Goal: Information Seeking & Learning: Learn about a topic

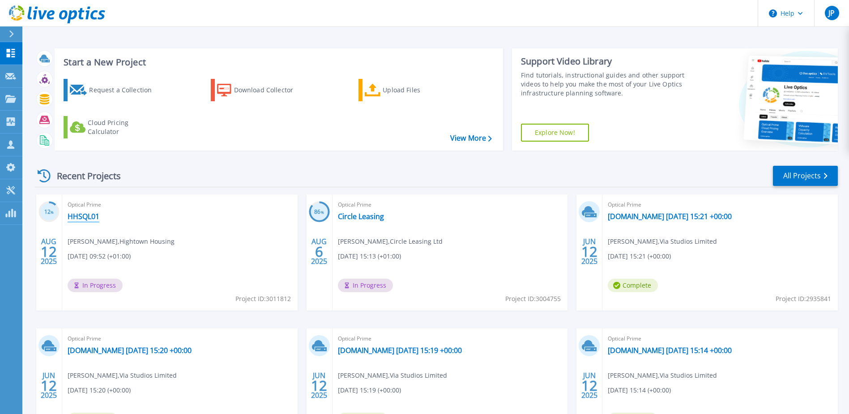
click at [77, 213] on link "HHSQL01" at bounding box center [84, 216] width 32 height 9
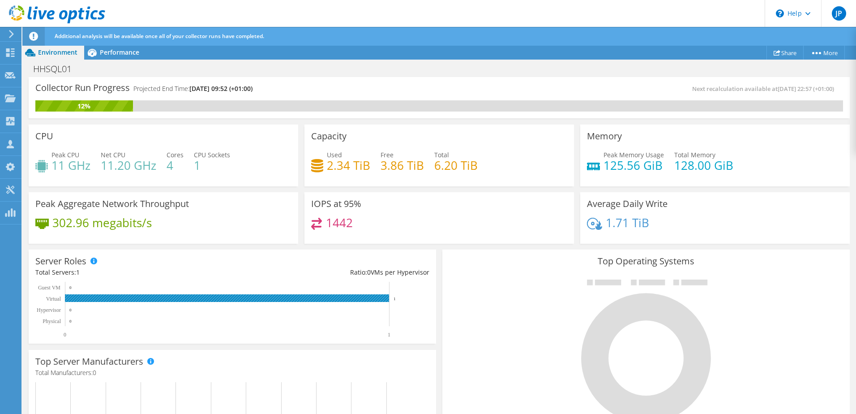
drag, startPoint x: 71, startPoint y: 297, endPoint x: 82, endPoint y: 205, distance: 92.9
click at [71, 297] on rect at bounding box center [227, 298] width 324 height 8
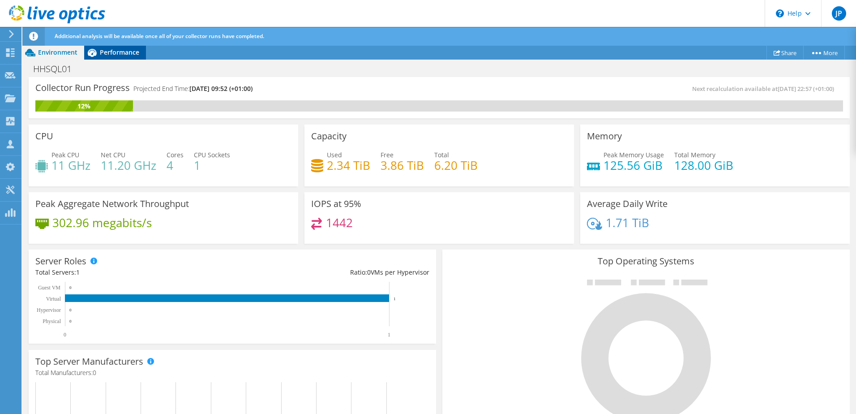
click at [115, 51] on span "Performance" at bounding box center [119, 52] width 39 height 9
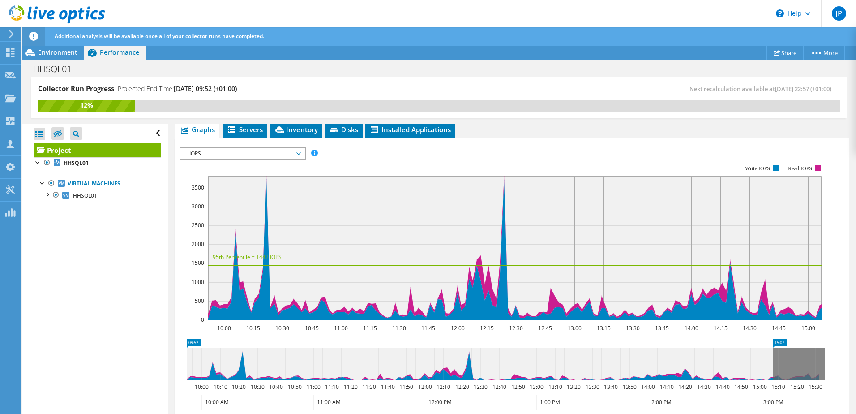
scroll to position [134, 0]
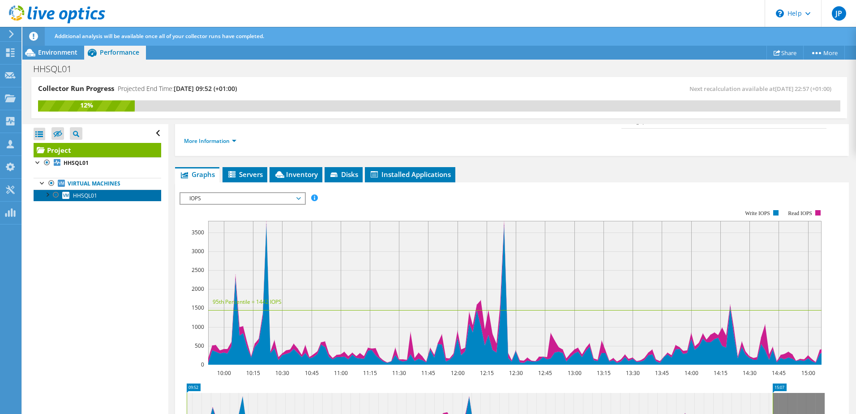
click at [107, 197] on link "HHSQL01" at bounding box center [98, 195] width 128 height 12
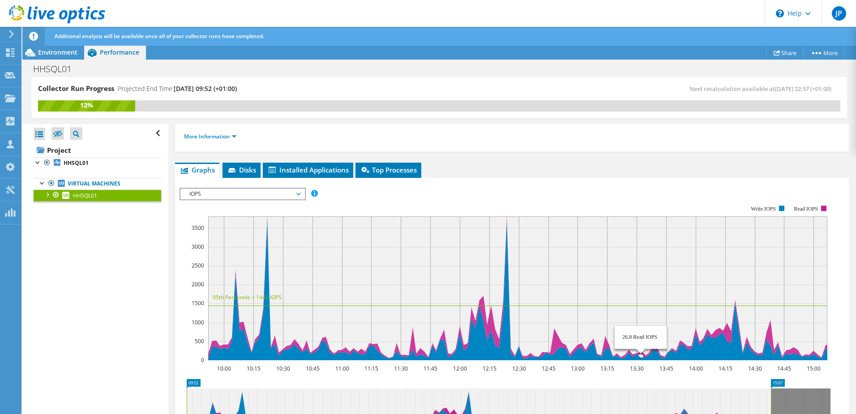
scroll to position [179, 0]
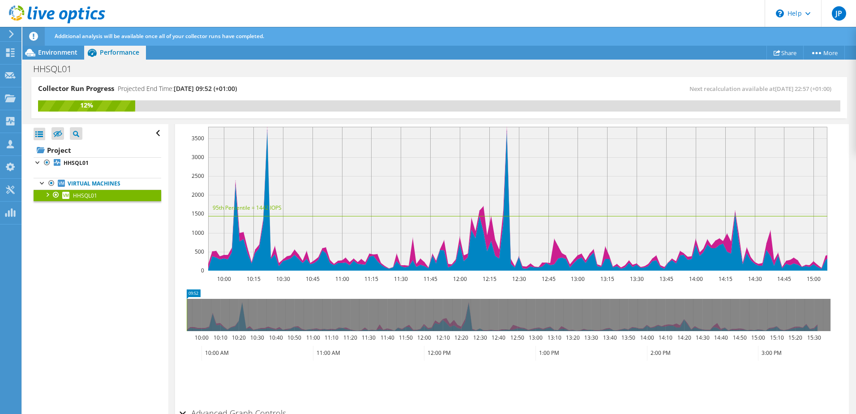
drag, startPoint x: 771, startPoint y: 317, endPoint x: 171, endPoint y: 301, distance: 600.7
click at [171, 301] on div "HHSQL01 Details Operating System Microsoft Windows Server 2019 Datacenter Local…" at bounding box center [511, 205] width 687 height 521
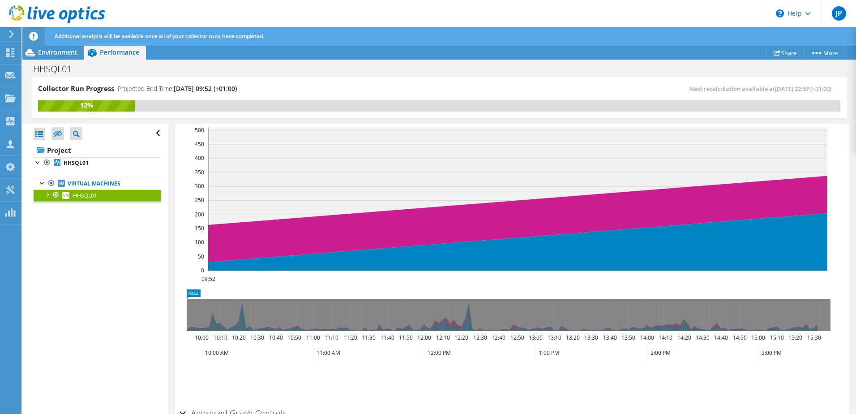
scroll to position [134, 0]
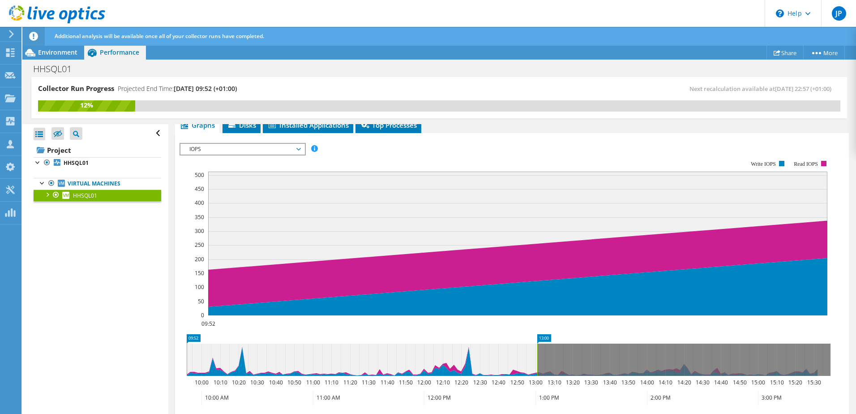
drag, startPoint x: 187, startPoint y: 363, endPoint x: 538, endPoint y: 386, distance: 351.4
click at [538, 386] on icon "09:52 13:00 10:00 10:10 10:20 10:30 10:40 10:50 11:00 11:10 11:20 11:30 11:40 1…" at bounding box center [509, 370] width 658 height 72
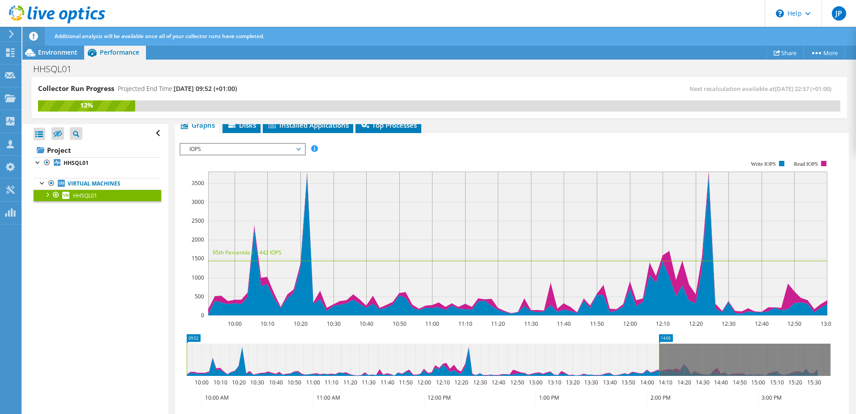
drag, startPoint x: 534, startPoint y: 364, endPoint x: 661, endPoint y: 368, distance: 127.2
click at [661, 368] on rect at bounding box center [659, 359] width 4 height 32
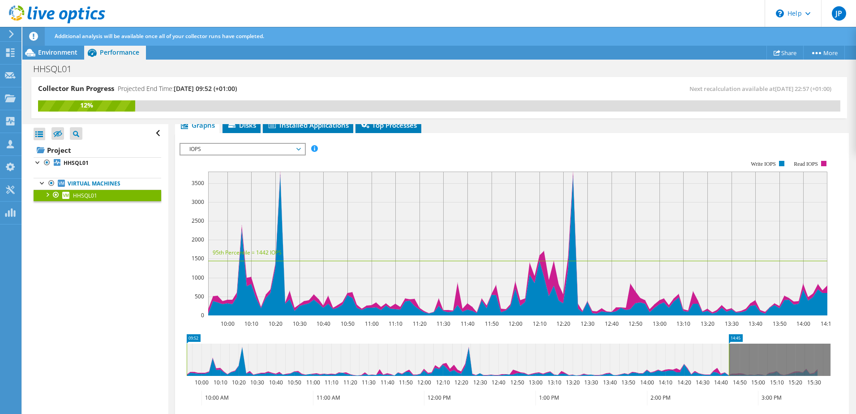
drag, startPoint x: 666, startPoint y: 360, endPoint x: 742, endPoint y: 360, distance: 75.2
click at [731, 360] on rect at bounding box center [729, 359] width 4 height 32
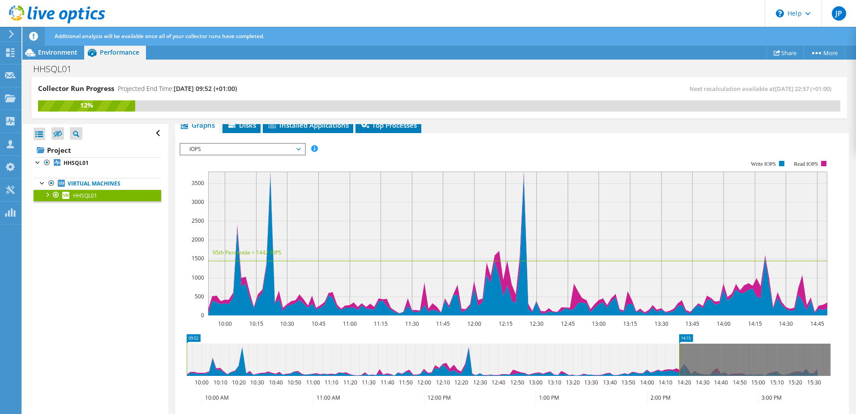
drag, startPoint x: 741, startPoint y: 356, endPoint x: 680, endPoint y: 354, distance: 60.5
click at [680, 354] on rect at bounding box center [679, 359] width 4 height 32
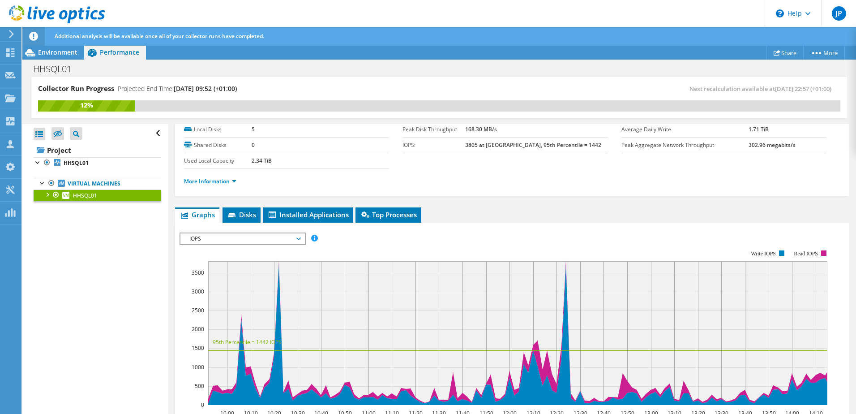
scroll to position [90, 0]
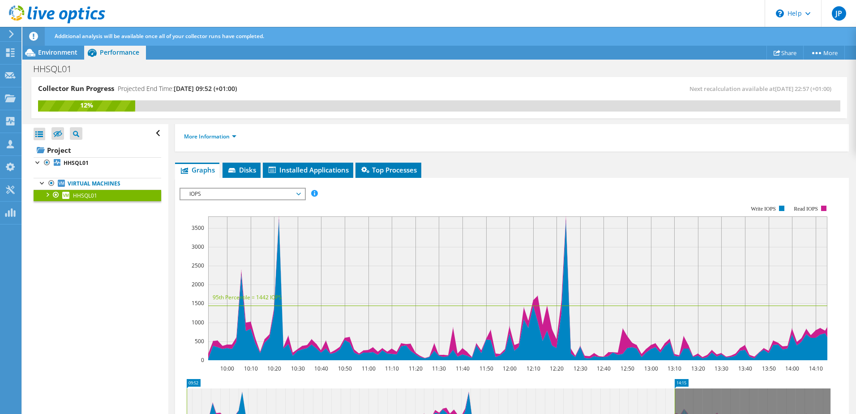
click at [249, 192] on span "IOPS" at bounding box center [242, 194] width 115 height 11
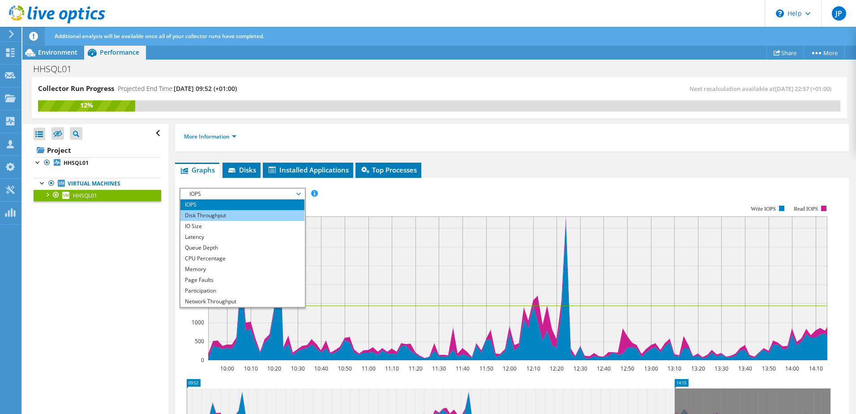
click at [220, 214] on li "Disk Throughput" at bounding box center [242, 215] width 124 height 11
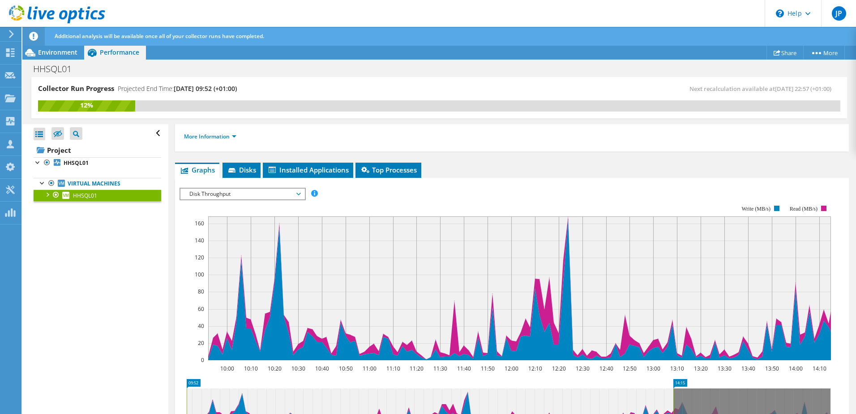
click at [234, 195] on span "Disk Throughput" at bounding box center [242, 194] width 115 height 11
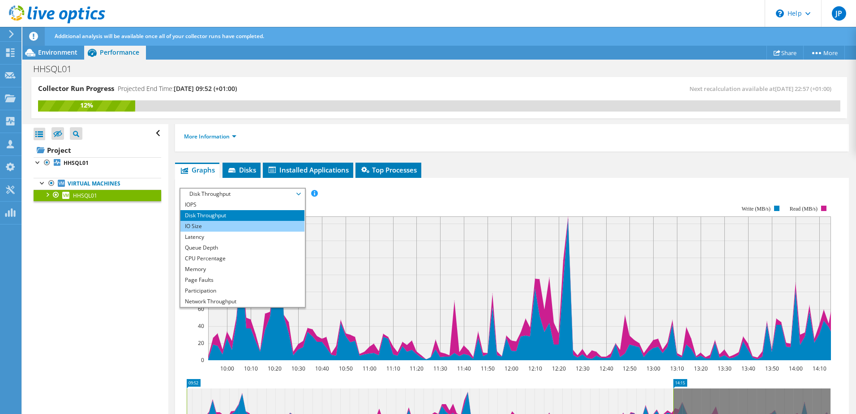
click at [214, 225] on li "IO Size" at bounding box center [242, 226] width 124 height 11
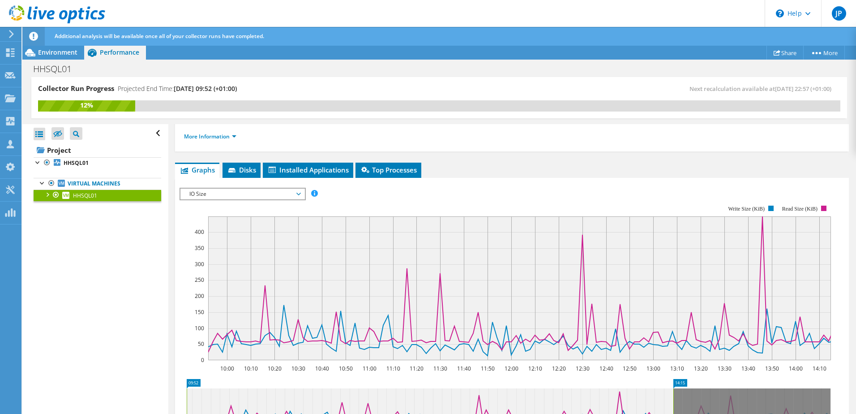
click at [285, 193] on span "IO Size" at bounding box center [242, 194] width 115 height 11
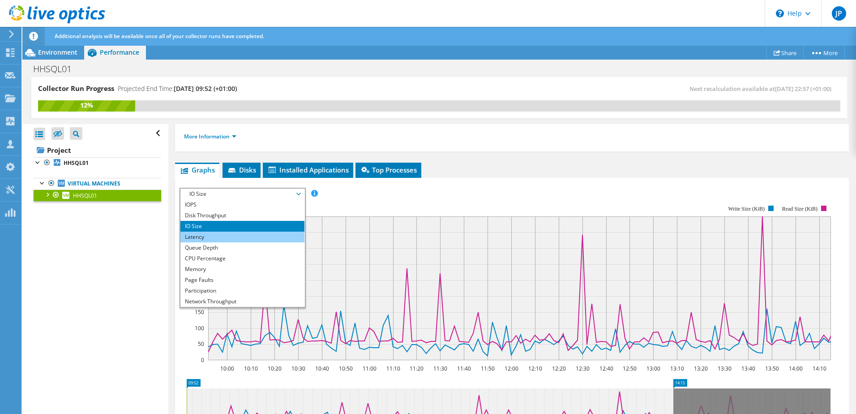
click at [235, 236] on li "Latency" at bounding box center [242, 236] width 124 height 11
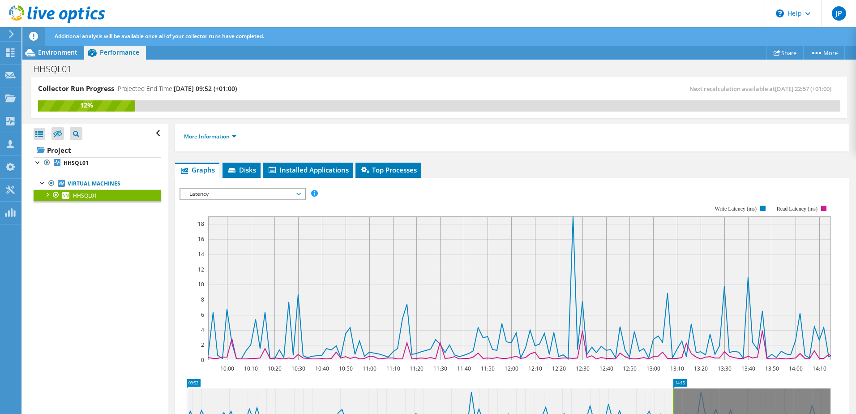
scroll to position [134, 0]
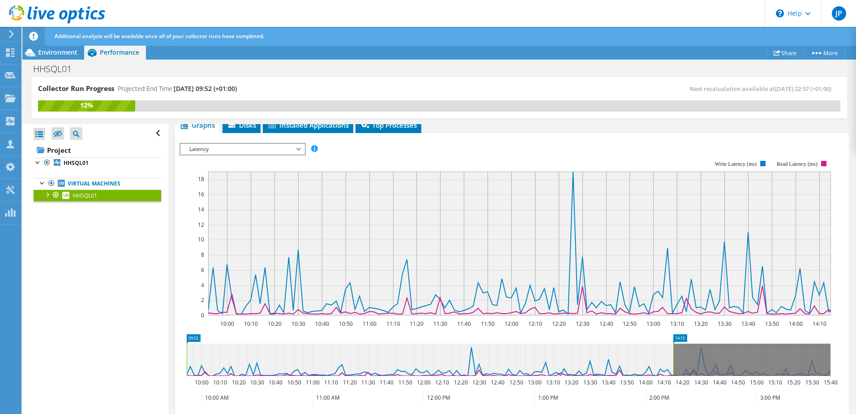
click at [218, 148] on span "Latency" at bounding box center [242, 149] width 115 height 11
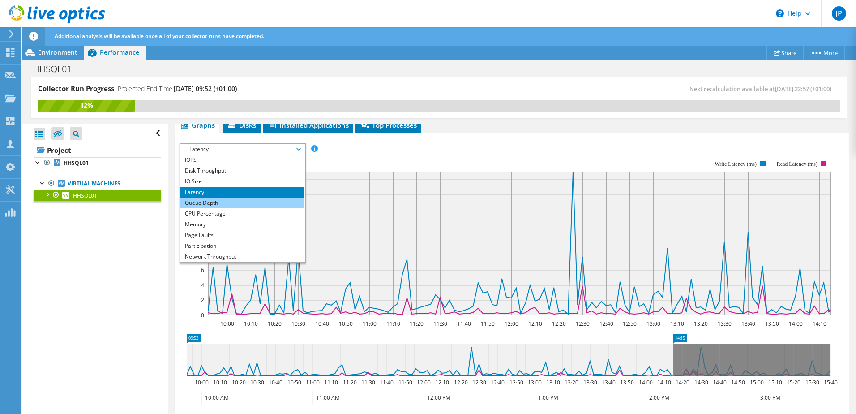
click at [211, 204] on li "Queue Depth" at bounding box center [242, 202] width 124 height 11
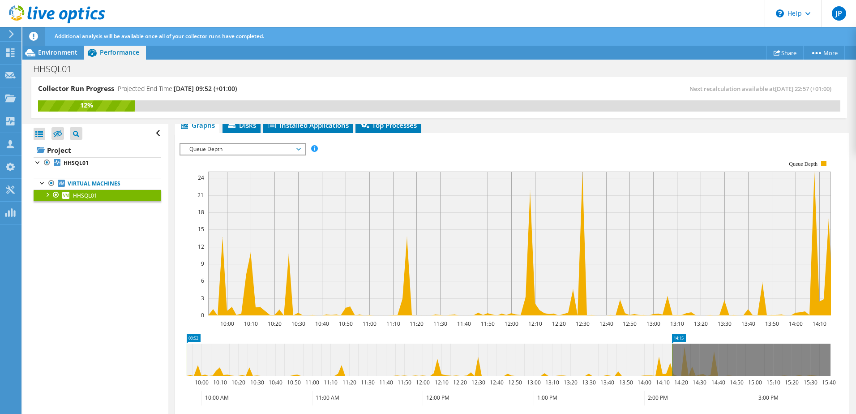
scroll to position [90, 0]
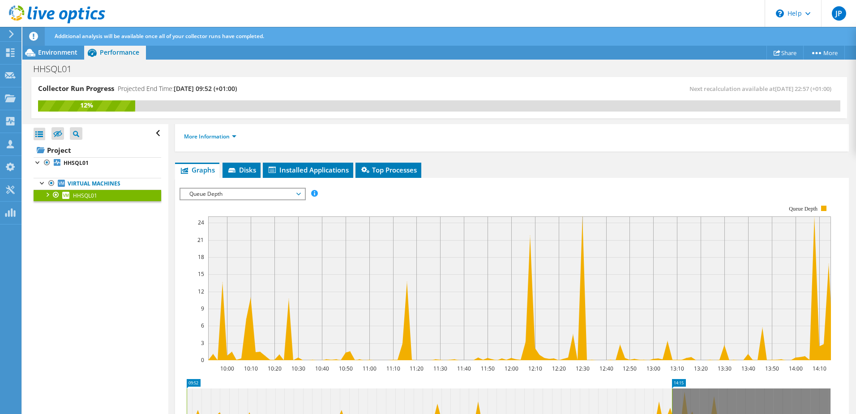
click at [240, 200] on div "Queue Depth IOPS Disk Throughput IO Size Latency Queue Depth CPU Percentage Mem…" at bounding box center [243, 194] width 126 height 13
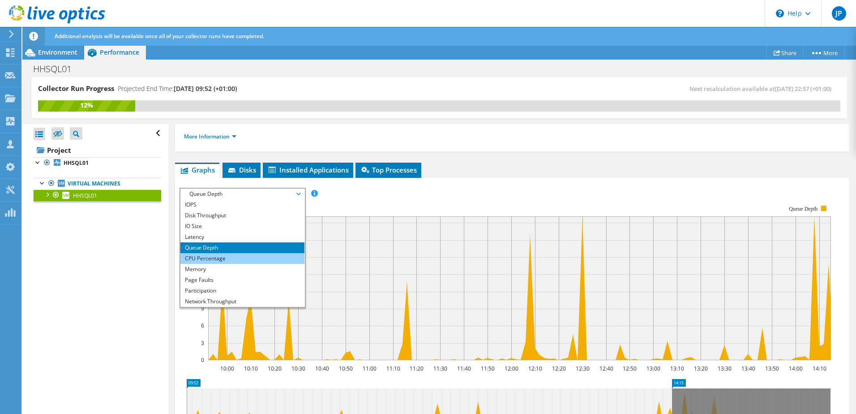
click at [225, 257] on li "CPU Percentage" at bounding box center [242, 258] width 124 height 11
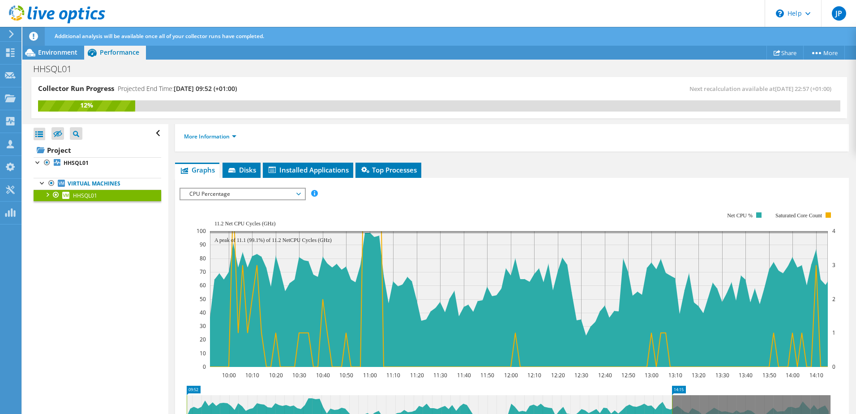
click at [262, 193] on span "CPU Percentage" at bounding box center [242, 194] width 115 height 11
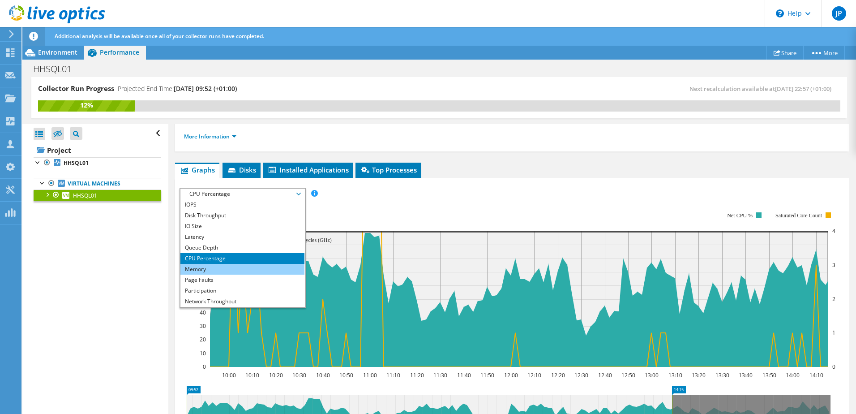
click at [214, 267] on li "Memory" at bounding box center [242, 269] width 124 height 11
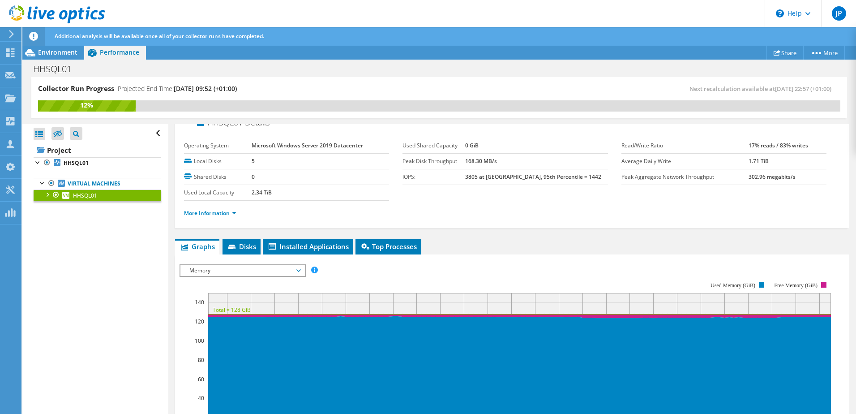
scroll to position [6, 0]
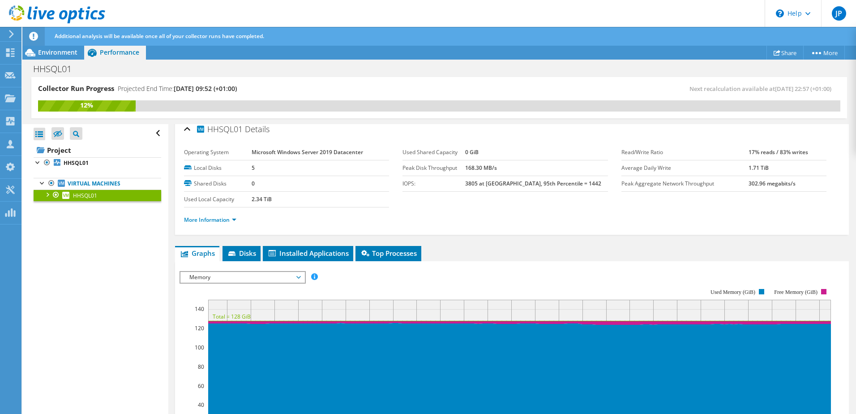
click at [269, 277] on span "Memory" at bounding box center [242, 277] width 115 height 11
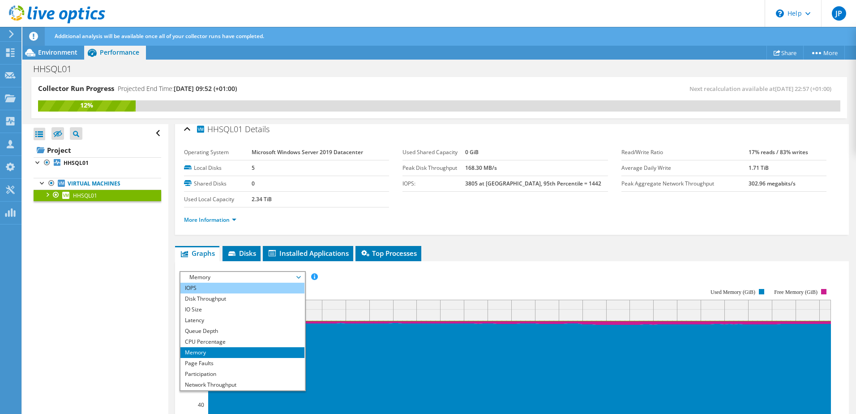
click at [222, 290] on li "IOPS" at bounding box center [242, 288] width 124 height 11
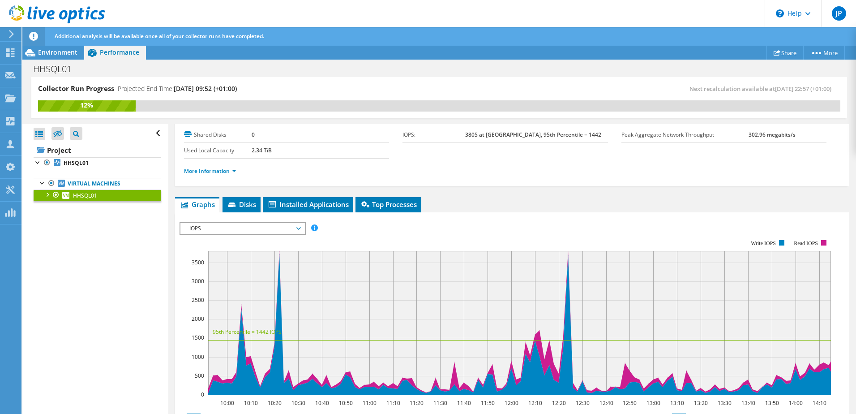
scroll to position [96, 0]
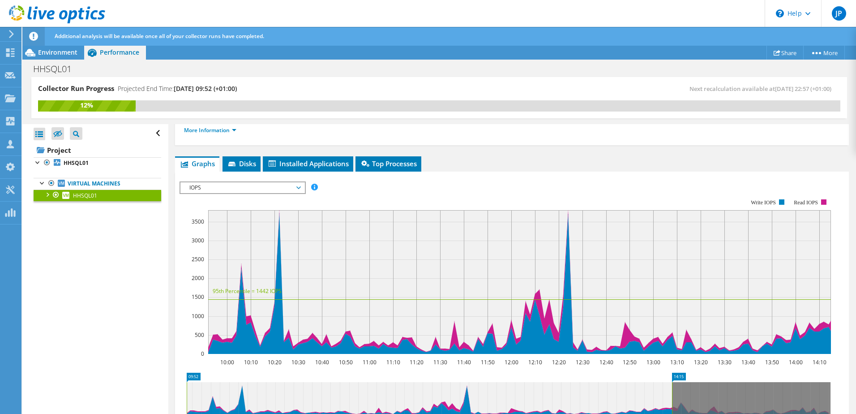
click at [246, 190] on span "IOPS" at bounding box center [242, 187] width 115 height 11
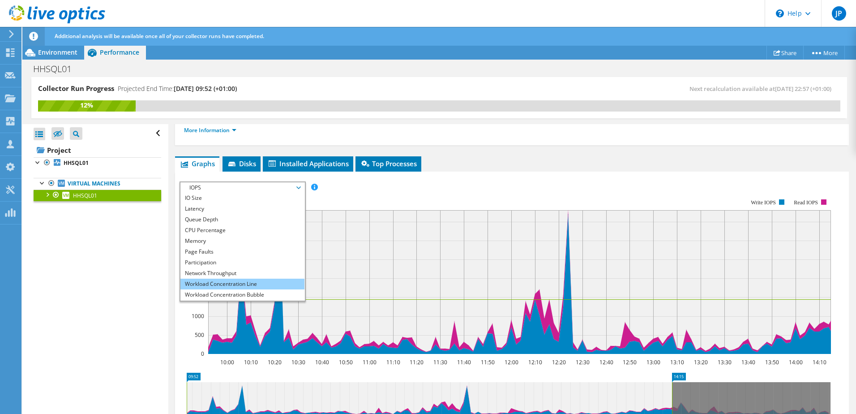
scroll to position [32, 0]
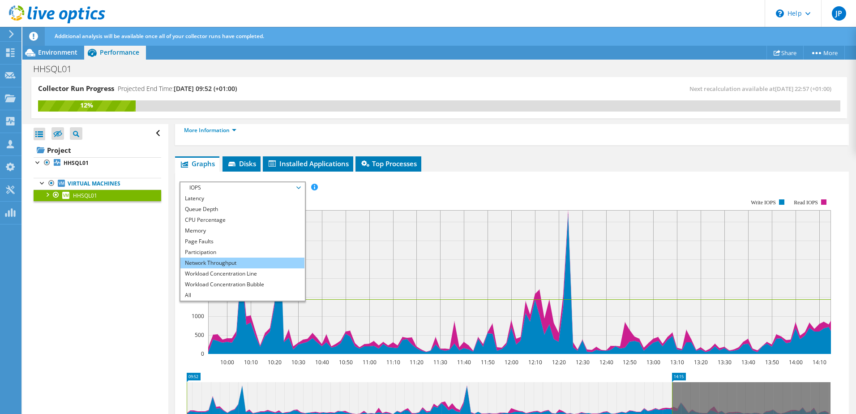
click at [225, 261] on li "Network Throughput" at bounding box center [242, 262] width 124 height 11
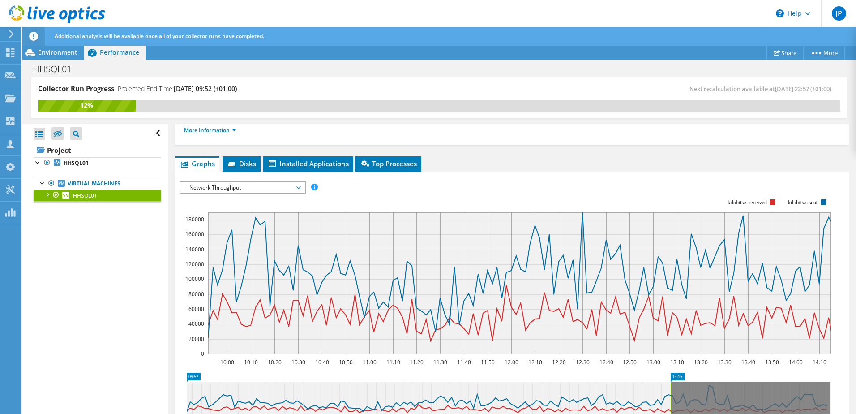
click at [255, 191] on span "Network Throughput" at bounding box center [242, 187] width 115 height 11
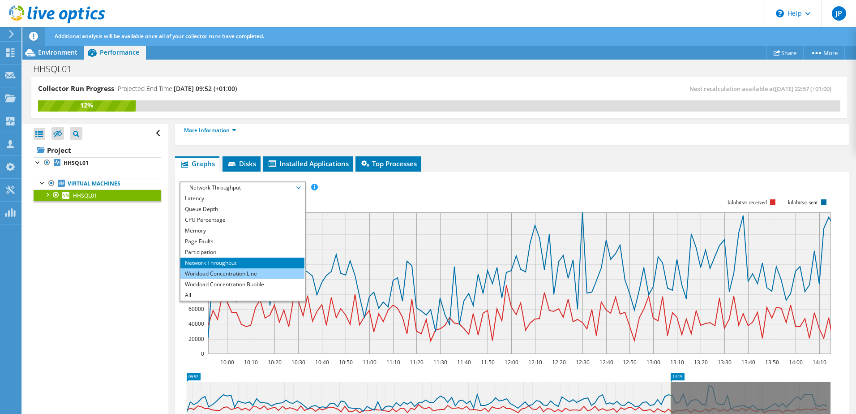
click at [226, 275] on li "Workload Concentration Line" at bounding box center [242, 273] width 124 height 11
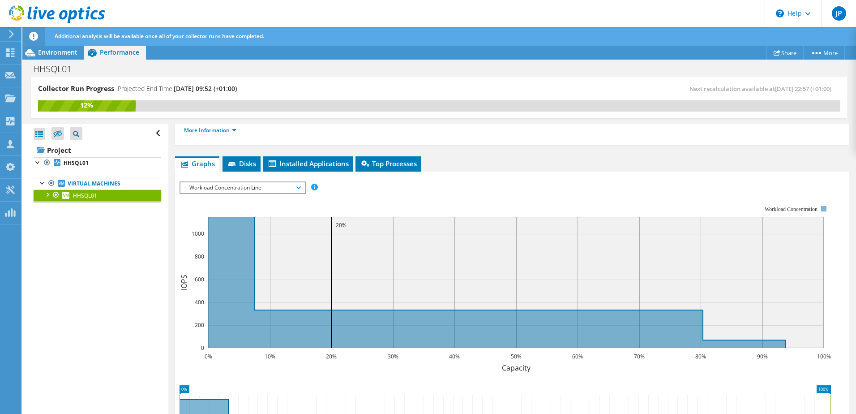
click at [240, 187] on span "Workload Concentration Line" at bounding box center [242, 187] width 115 height 11
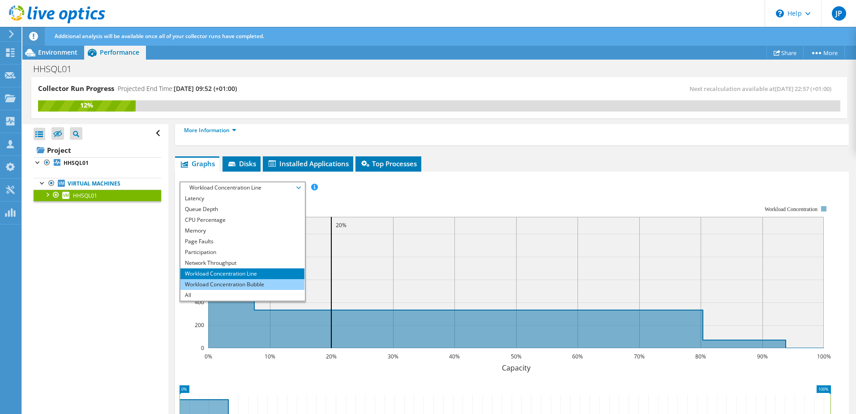
click at [236, 283] on li "Workload Concentration Bubble" at bounding box center [242, 284] width 124 height 11
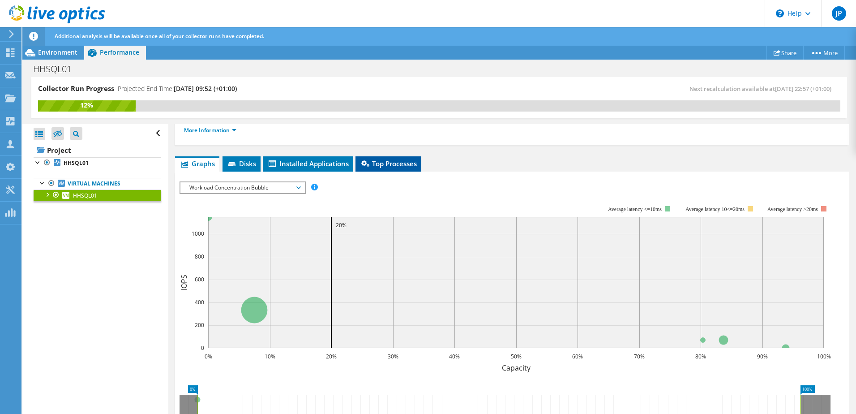
click at [406, 164] on span "Top Processes" at bounding box center [388, 163] width 57 height 9
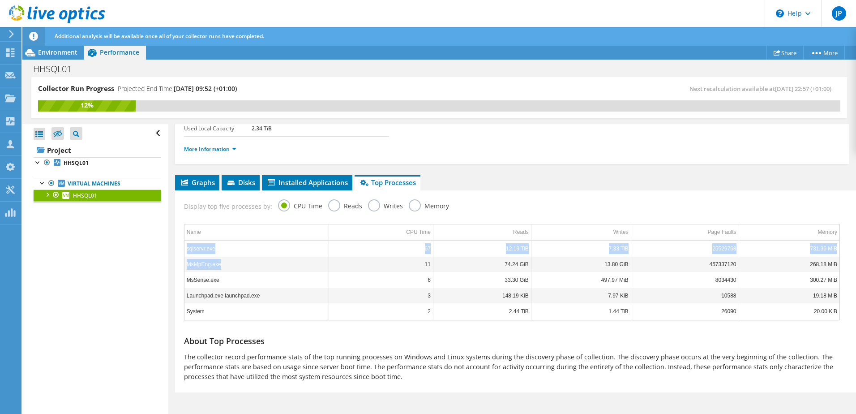
drag, startPoint x: 229, startPoint y: 261, endPoint x: 184, endPoint y: 263, distance: 44.4
click at [184, 263] on div "Name CPU Time Reads Writes Page Faults Memory sqlservr.exe 67 12.19 TiB 7.33 Ti…" at bounding box center [512, 272] width 656 height 96
drag, startPoint x: 184, startPoint y: 263, endPoint x: 194, endPoint y: 264, distance: 9.4
click at [194, 264] on td "MsMpEng.exe" at bounding box center [256, 264] width 145 height 16
drag, startPoint x: 221, startPoint y: 265, endPoint x: 186, endPoint y: 265, distance: 34.9
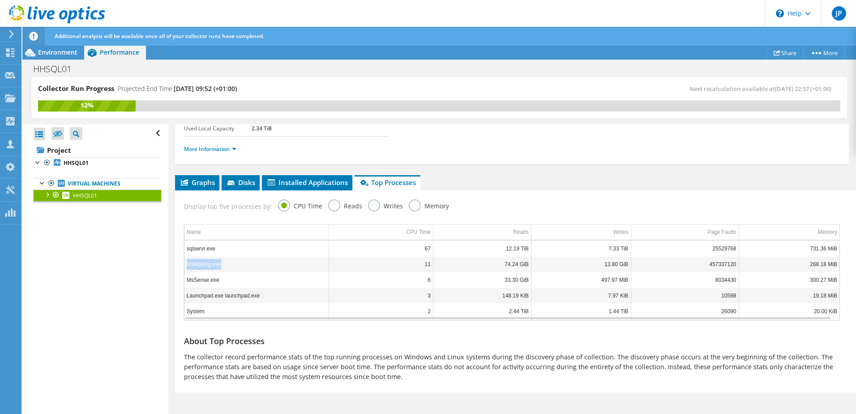
click at [186, 265] on td "MsMpEng.exe" at bounding box center [256, 264] width 145 height 16
drag, startPoint x: 186, startPoint y: 265, endPoint x: 201, endPoint y: 266, distance: 14.3
copy td "MsMpEng.exe"
drag, startPoint x: 707, startPoint y: 264, endPoint x: 731, endPoint y: 263, distance: 24.6
click at [731, 263] on td "457337120" at bounding box center [685, 264] width 108 height 16
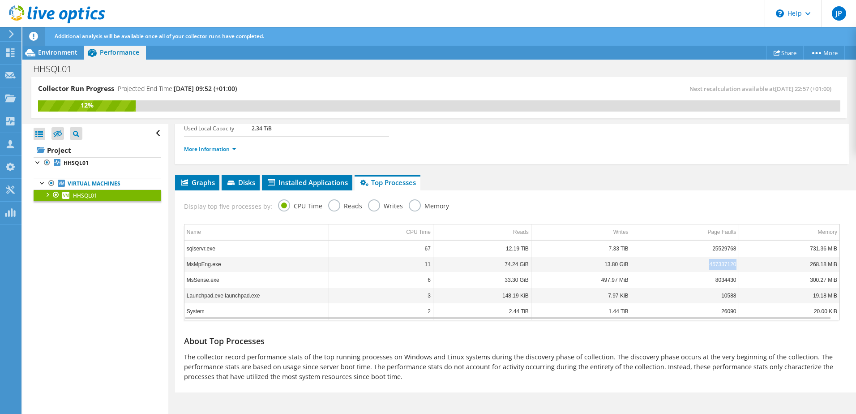
click at [720, 266] on td "457337120" at bounding box center [685, 264] width 108 height 16
click at [414, 208] on label "Memory" at bounding box center [429, 204] width 40 height 11
click at [0, 0] on input "Memory" at bounding box center [0, 0] width 0 height 0
click at [281, 208] on label "CPU Time" at bounding box center [300, 204] width 44 height 11
click at [0, 0] on input "CPU Time" at bounding box center [0, 0] width 0 height 0
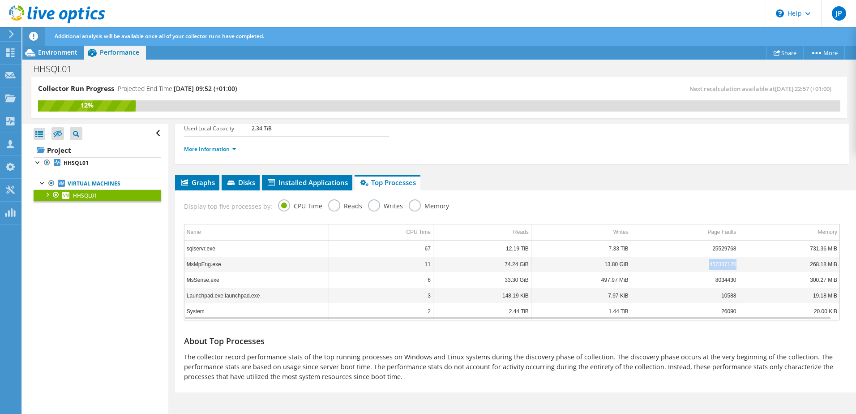
drag, startPoint x: 686, startPoint y: 264, endPoint x: 747, endPoint y: 266, distance: 61.4
click at [747, 266] on tr "MsMpEng.exe 11 74.24 GiB 13.80 GiB 457337120 268.18 MiB" at bounding box center [511, 264] width 655 height 16
click at [662, 265] on td "457337120" at bounding box center [685, 264] width 108 height 16
click at [481, 354] on p "The collector record performance stats of the top running processes on Windows …" at bounding box center [512, 367] width 656 height 30
click at [332, 204] on label "Reads" at bounding box center [345, 204] width 34 height 11
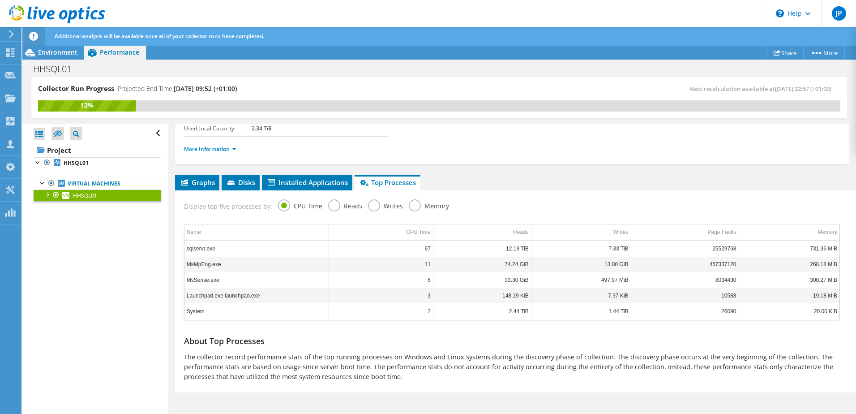
click at [0, 0] on input "Reads" at bounding box center [0, 0] width 0 height 0
click at [368, 205] on label "Writes" at bounding box center [385, 204] width 35 height 11
click at [0, 0] on input "Writes" at bounding box center [0, 0] width 0 height 0
click at [410, 204] on label "Memory" at bounding box center [429, 204] width 40 height 11
click at [0, 0] on input "Memory" at bounding box center [0, 0] width 0 height 0
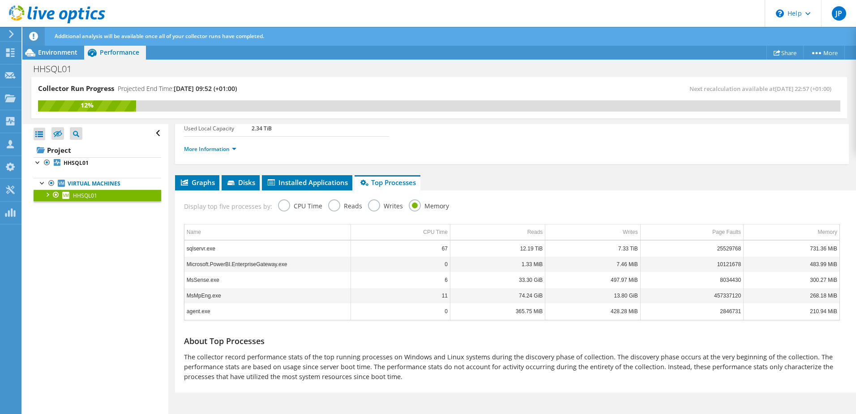
click at [278, 201] on label "CPU Time" at bounding box center [300, 204] width 44 height 11
click at [0, 0] on input "CPU Time" at bounding box center [0, 0] width 0 height 0
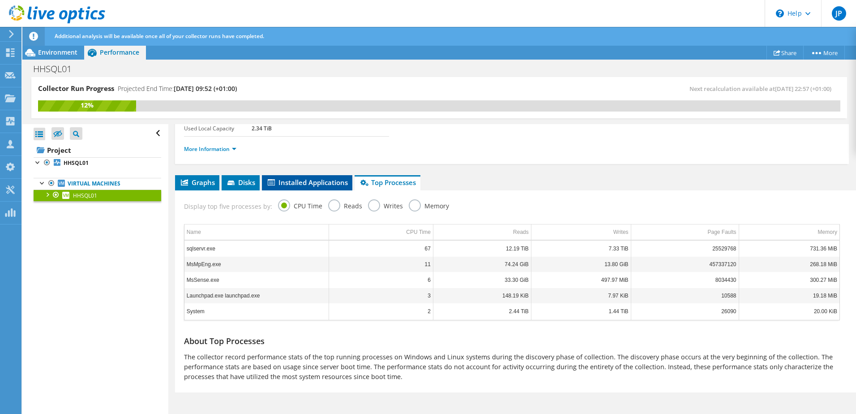
click at [286, 184] on span "Installed Applications" at bounding box center [306, 182] width 81 height 9
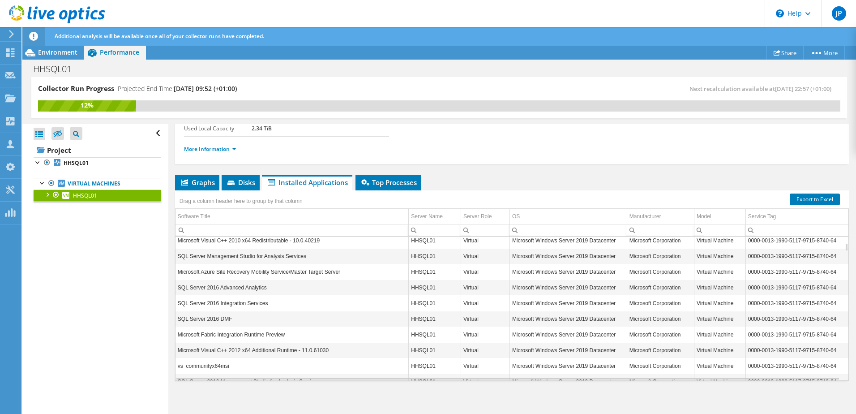
scroll to position [0, 0]
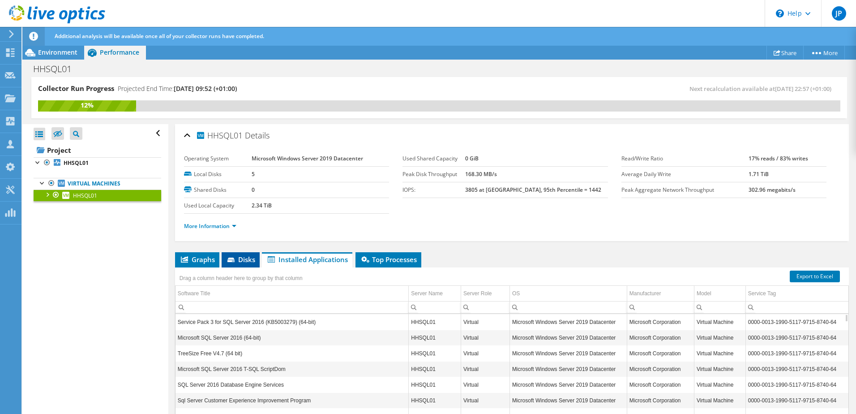
click at [234, 258] on icon at bounding box center [230, 259] width 7 height 4
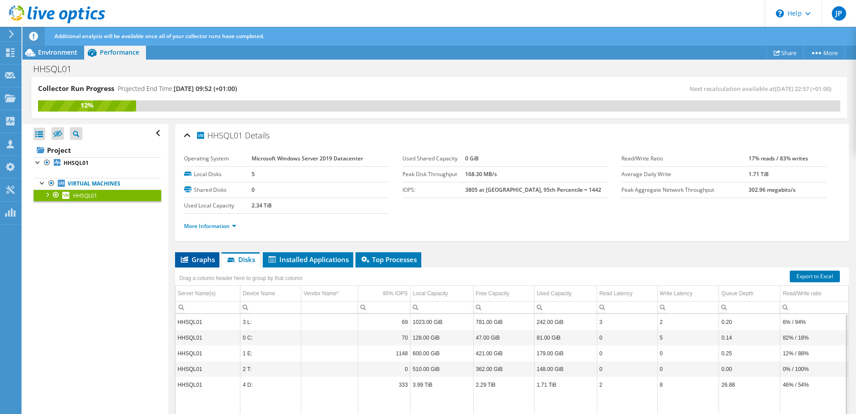
click at [186, 265] on li "Graphs" at bounding box center [197, 259] width 44 height 15
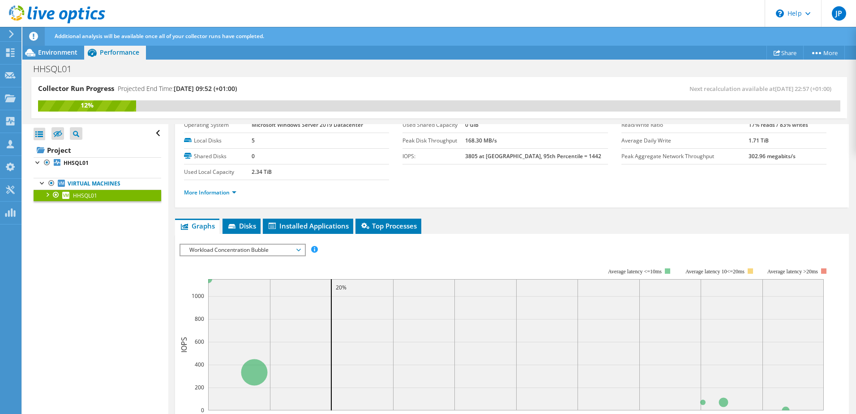
scroll to position [45, 0]
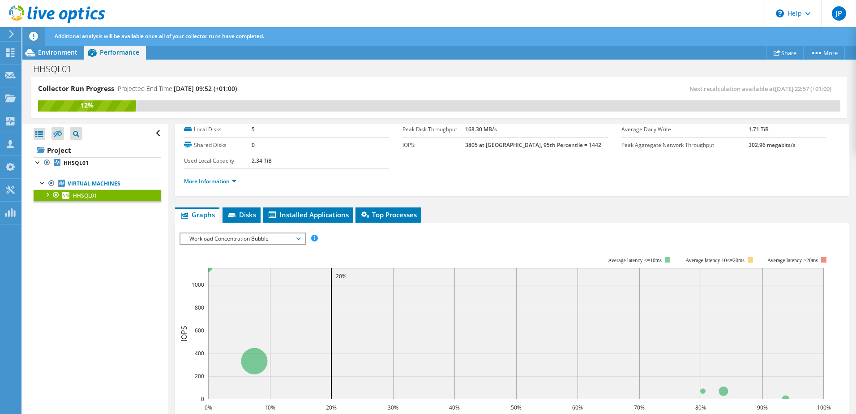
click at [220, 236] on span "Workload Concentration Bubble" at bounding box center [242, 238] width 115 height 11
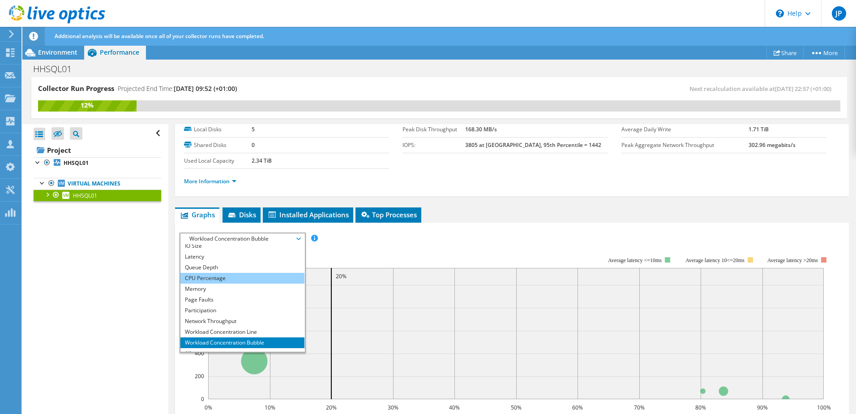
scroll to position [32, 0]
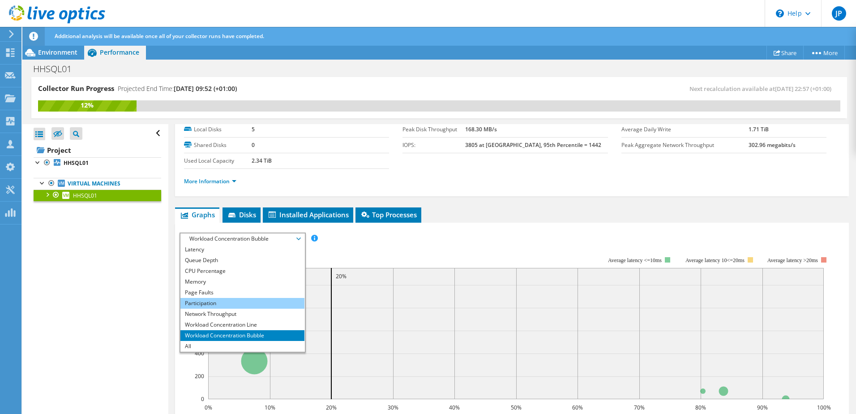
click at [212, 306] on li "Participation" at bounding box center [242, 303] width 124 height 11
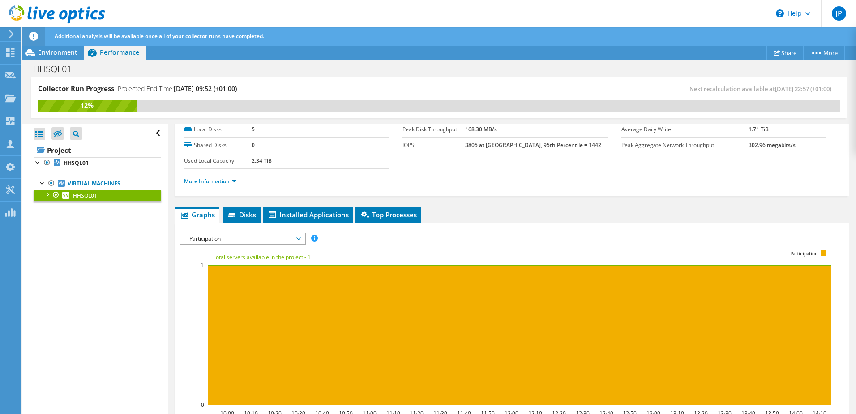
click at [44, 192] on div at bounding box center [47, 193] width 9 height 9
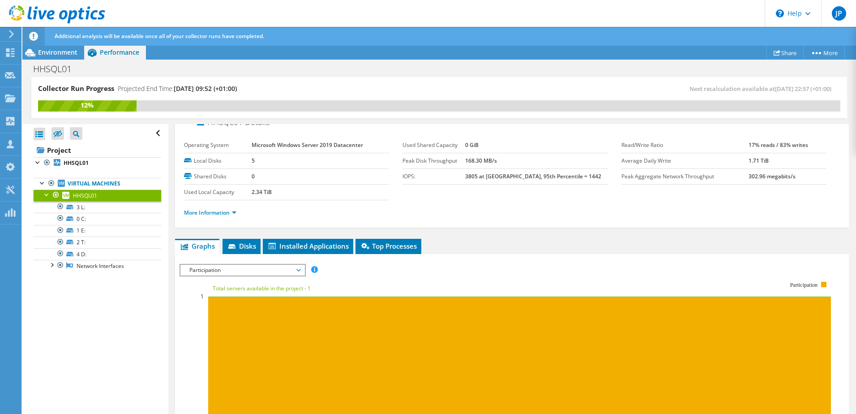
scroll to position [0, 0]
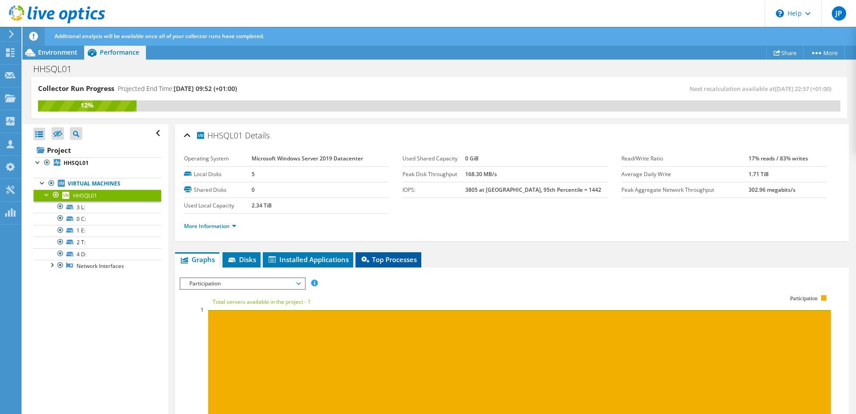
click at [373, 258] on span "Top Processes" at bounding box center [388, 259] width 57 height 9
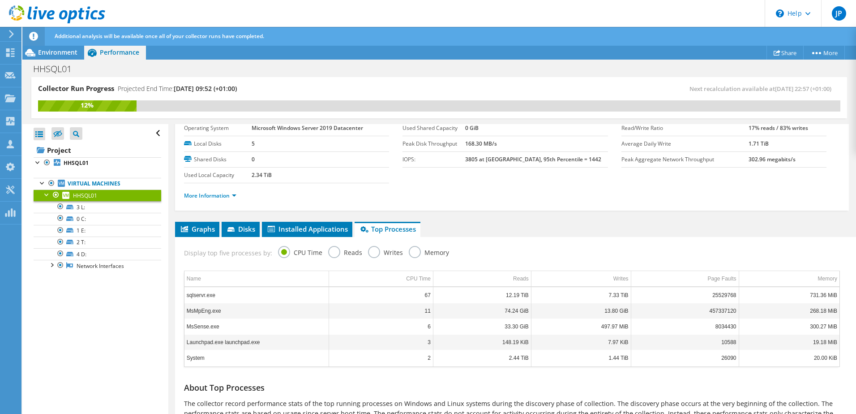
scroll to position [45, 0]
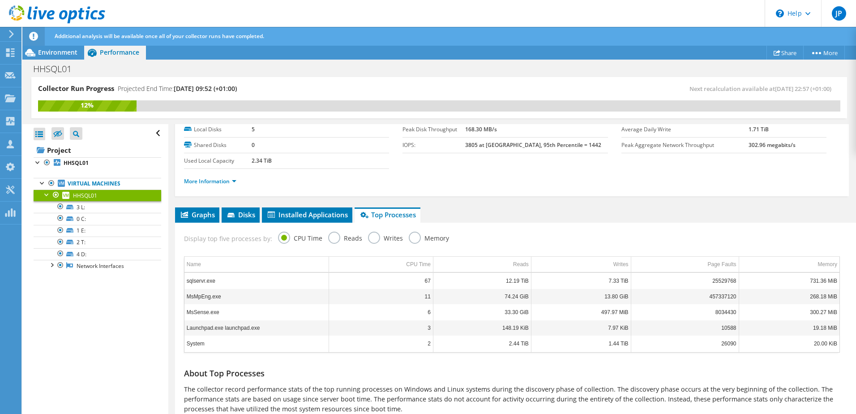
click at [409, 238] on label "Memory" at bounding box center [429, 236] width 40 height 11
click at [0, 0] on input "Memory" at bounding box center [0, 0] width 0 height 0
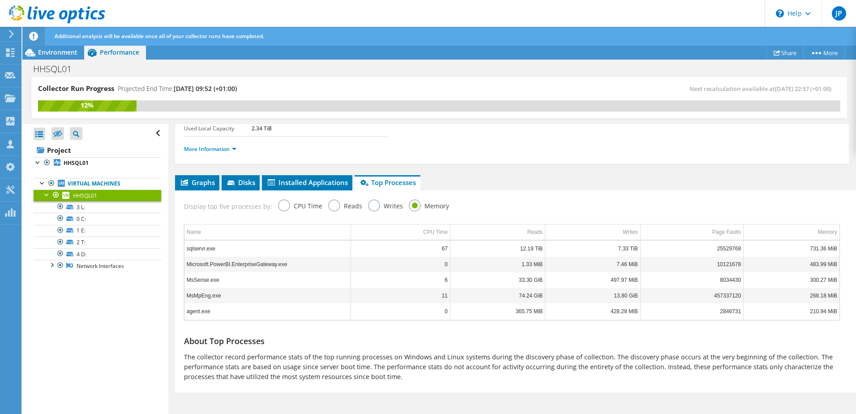
click at [370, 206] on label "Writes" at bounding box center [385, 204] width 35 height 11
click at [0, 0] on input "Writes" at bounding box center [0, 0] width 0 height 0
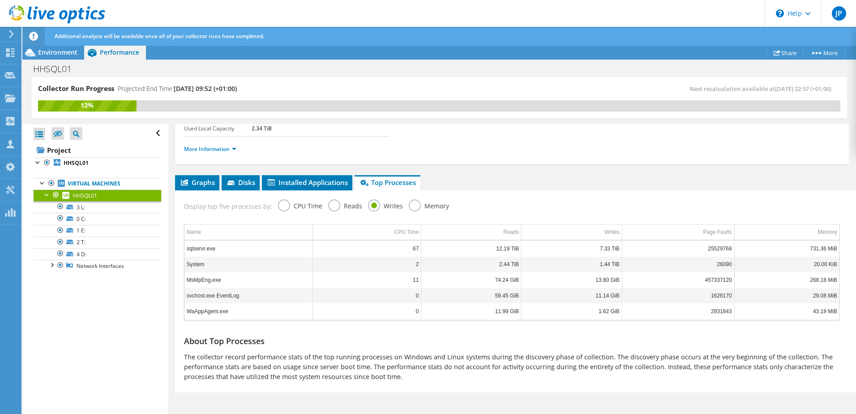
click at [329, 205] on label "Reads" at bounding box center [345, 204] width 34 height 11
click at [0, 0] on input "Reads" at bounding box center [0, 0] width 0 height 0
click at [280, 205] on label "CPU Time" at bounding box center [300, 204] width 44 height 11
click at [0, 0] on input "CPU Time" at bounding box center [0, 0] width 0 height 0
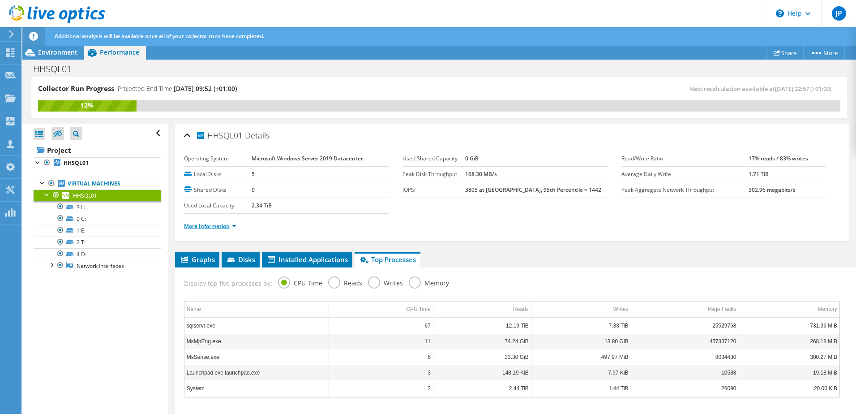
click at [227, 225] on link "More Information" at bounding box center [210, 226] width 52 height 8
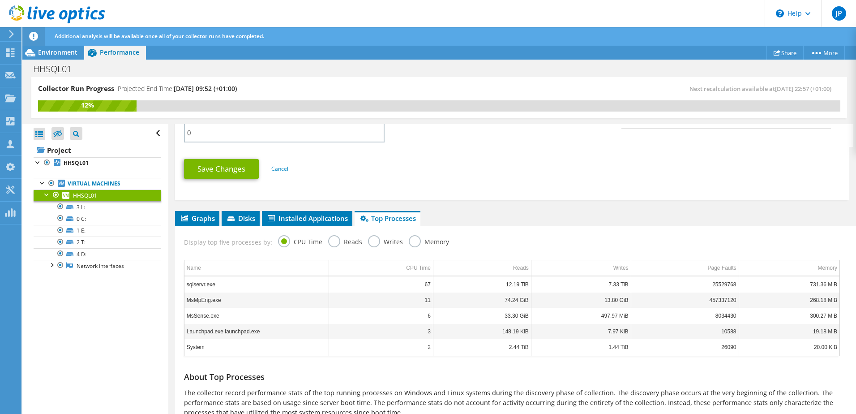
scroll to position [483, 0]
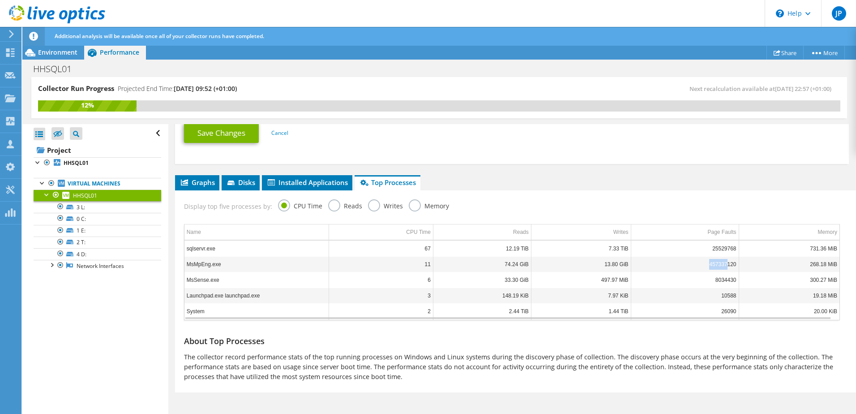
drag, startPoint x: 697, startPoint y: 266, endPoint x: 722, endPoint y: 265, distance: 24.6
click at [722, 265] on td "457337120" at bounding box center [685, 264] width 108 height 16
click at [287, 182] on span "Installed Applications" at bounding box center [306, 182] width 81 height 9
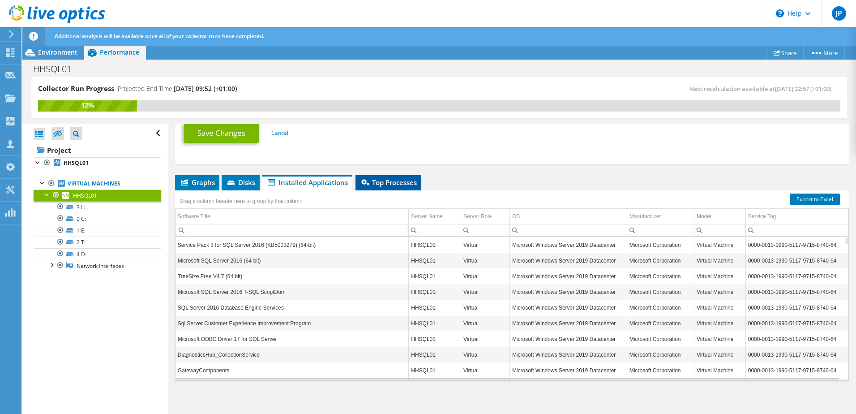
click at [387, 178] on span "Top Processes" at bounding box center [388, 182] width 57 height 9
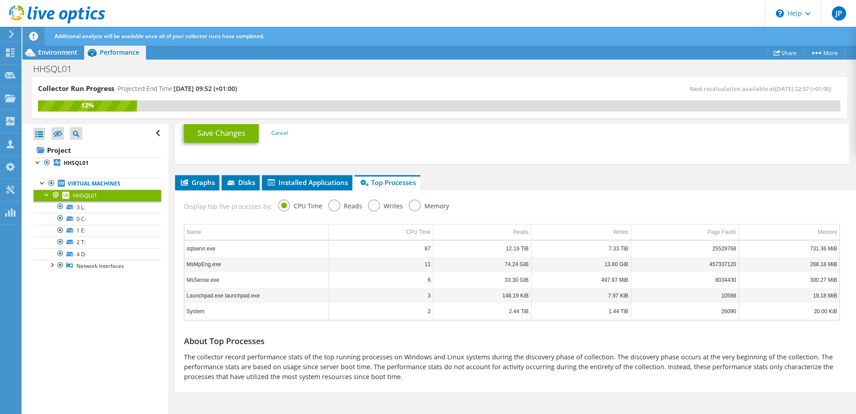
click at [330, 207] on label "Reads" at bounding box center [345, 204] width 34 height 11
click at [0, 0] on input "Reads" at bounding box center [0, 0] width 0 height 0
click at [375, 206] on label "Writes" at bounding box center [385, 204] width 35 height 11
click at [0, 0] on input "Writes" at bounding box center [0, 0] width 0 height 0
click at [412, 206] on label "Memory" at bounding box center [429, 204] width 40 height 11
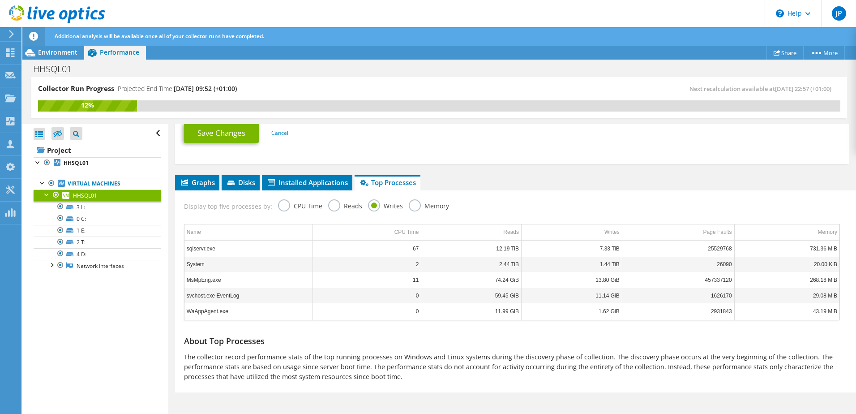
click at [0, 0] on input "Memory" at bounding box center [0, 0] width 0 height 0
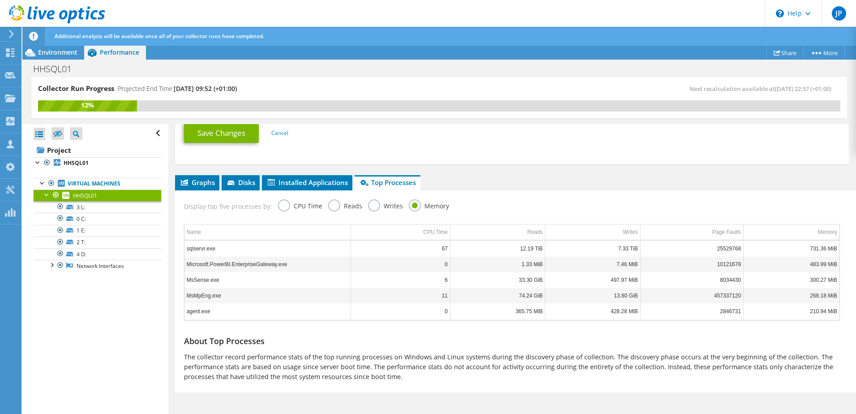
click at [279, 206] on label "CPU Time" at bounding box center [300, 204] width 44 height 11
click at [0, 0] on input "CPU Time" at bounding box center [0, 0] width 0 height 0
click at [192, 263] on td "MsMpEng.exe" at bounding box center [256, 264] width 145 height 16
click at [201, 276] on td "MsSense.exe" at bounding box center [256, 280] width 145 height 16
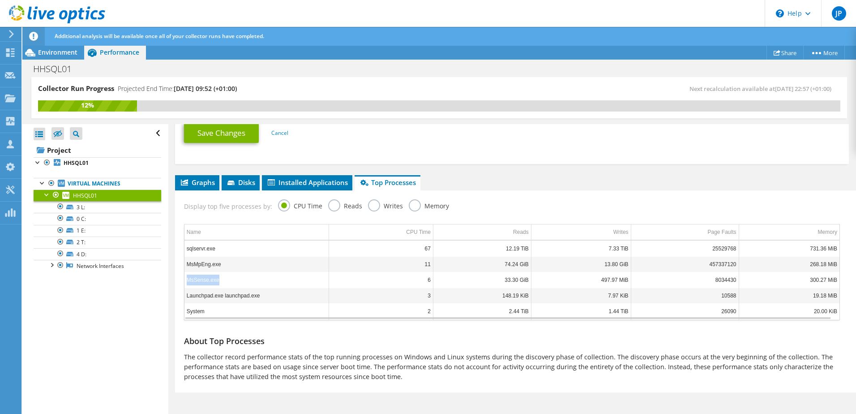
click at [201, 276] on td "MsSense.exe" at bounding box center [256, 280] width 145 height 16
copy td "MsSense.exe"
click at [278, 321] on div "Name CPU Time Reads Writes Page Faults Memory sqlservr.exe 67 12.19 TiB 7.33 Ti…" at bounding box center [512, 271] width 665 height 105
click at [146, 333] on div "Open All Close All Hide Excluded Nodes Project Tree Filter" at bounding box center [95, 269] width 146 height 291
click at [337, 206] on label "Reads" at bounding box center [345, 204] width 34 height 11
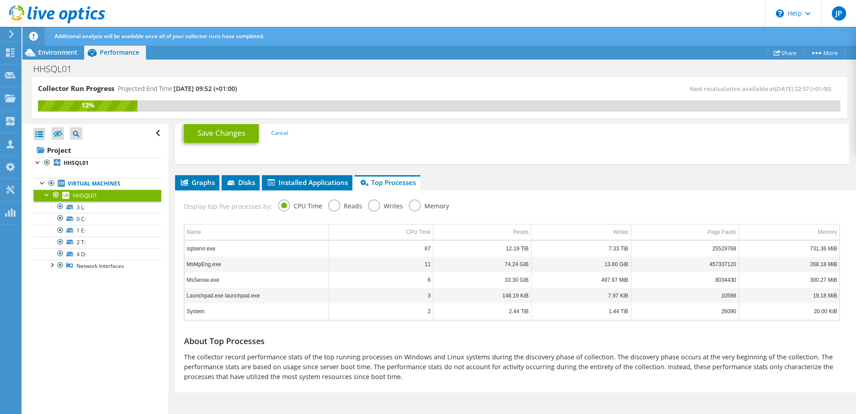
click at [0, 0] on input "Reads" at bounding box center [0, 0] width 0 height 0
click at [370, 207] on label "Writes" at bounding box center [385, 204] width 35 height 11
click at [0, 0] on input "Writes" at bounding box center [0, 0] width 0 height 0
click at [329, 207] on label "Reads" at bounding box center [345, 204] width 34 height 11
click at [0, 0] on input "Reads" at bounding box center [0, 0] width 0 height 0
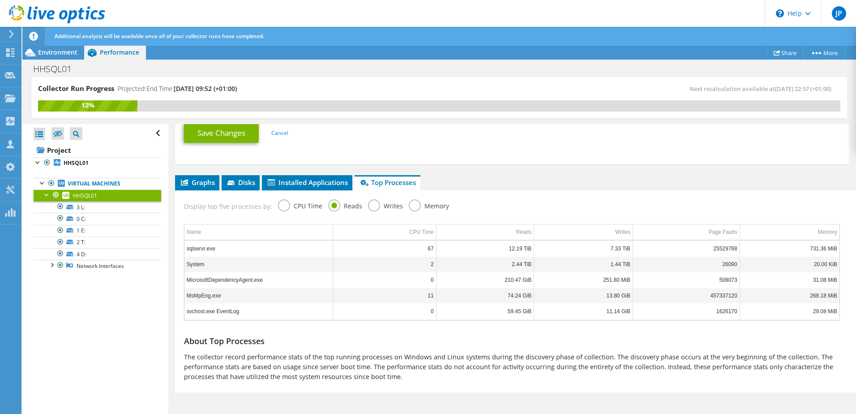
click at [368, 204] on label "Writes" at bounding box center [385, 204] width 35 height 11
click at [0, 0] on input "Writes" at bounding box center [0, 0] width 0 height 0
click at [412, 207] on label "Memory" at bounding box center [429, 204] width 40 height 11
click at [0, 0] on input "Memory" at bounding box center [0, 0] width 0 height 0
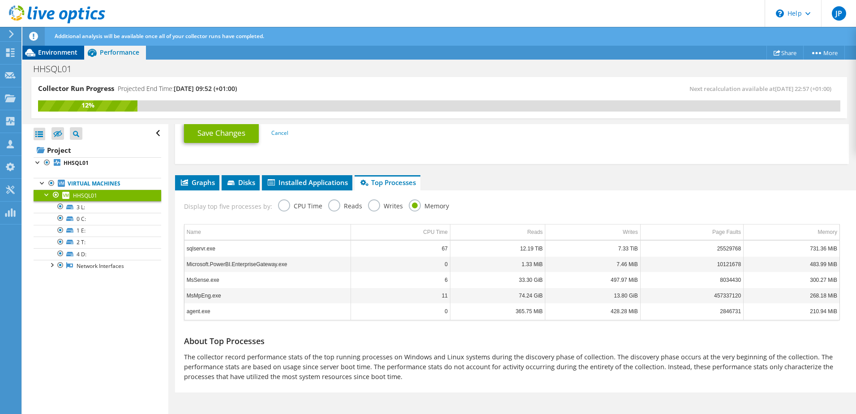
click at [46, 48] on span "Environment" at bounding box center [57, 52] width 39 height 9
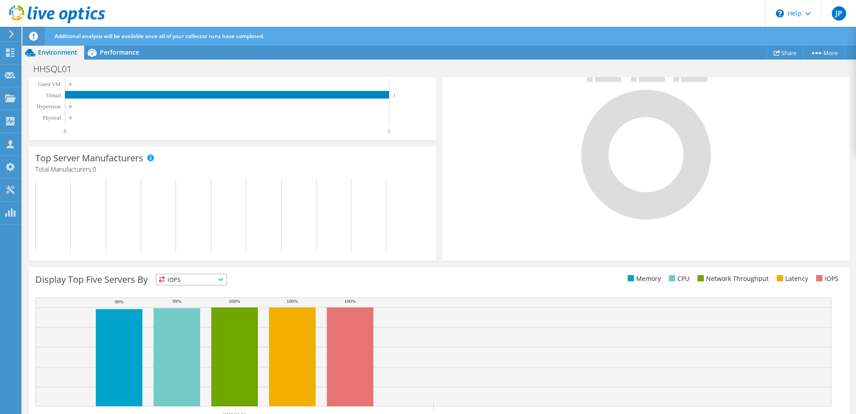
scroll to position [236, 0]
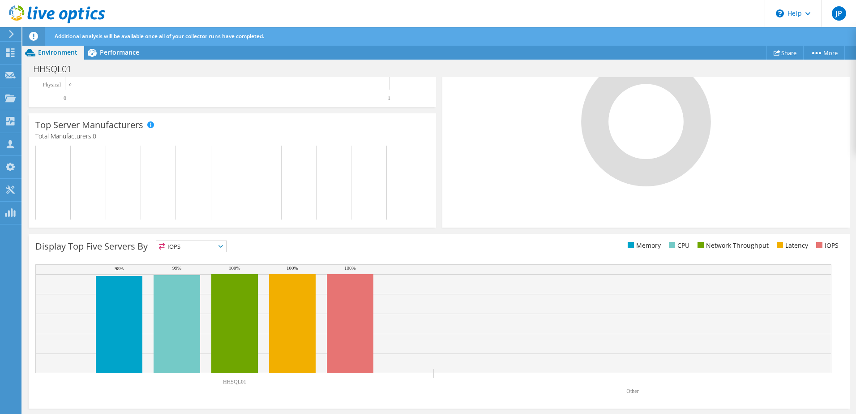
click at [207, 244] on span "IOPS" at bounding box center [191, 246] width 70 height 11
click at [191, 272] on li "Memory" at bounding box center [191, 270] width 70 height 13
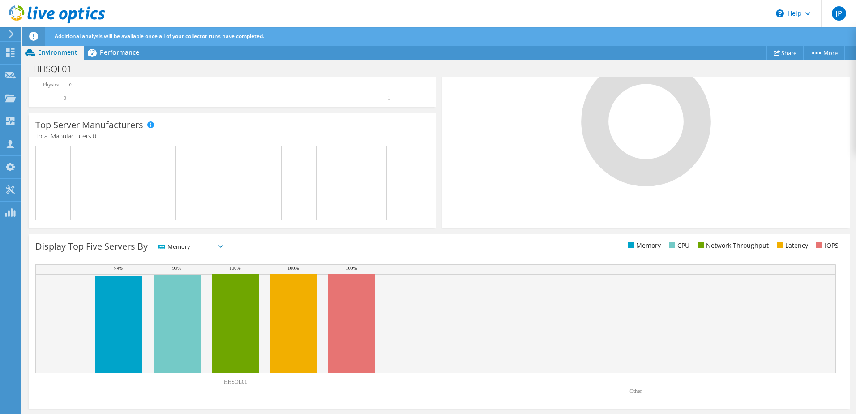
scroll to position [0, 0]
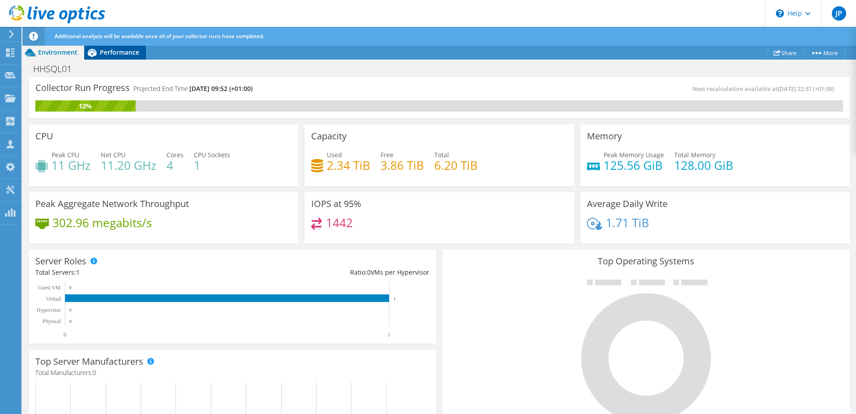
click at [125, 55] on span "Performance" at bounding box center [119, 52] width 39 height 9
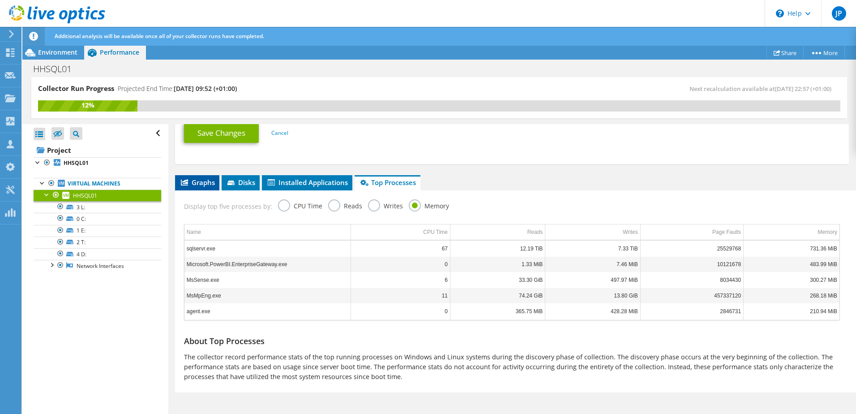
click at [181, 180] on icon at bounding box center [184, 182] width 7 height 6
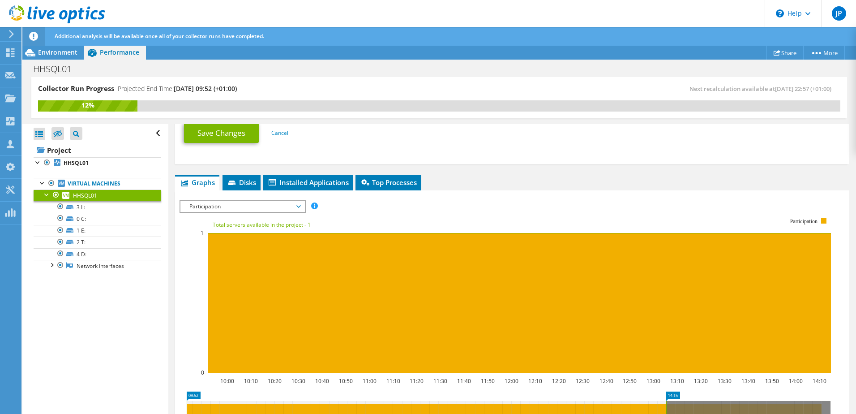
click at [230, 201] on span "Participation" at bounding box center [242, 206] width 115 height 11
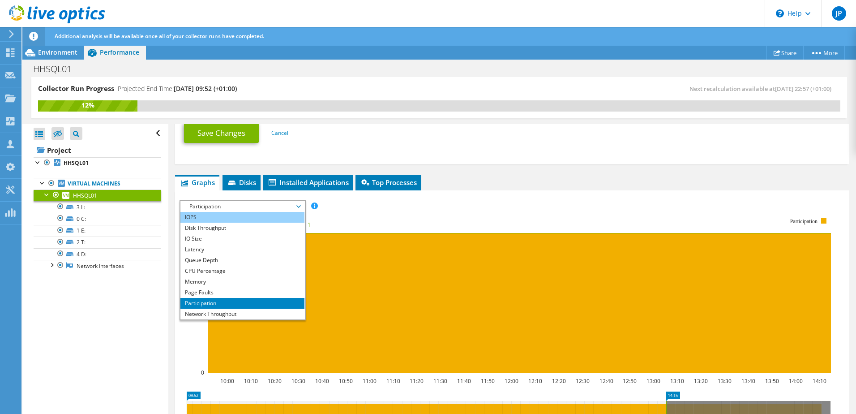
click at [208, 216] on li "IOPS" at bounding box center [242, 217] width 124 height 11
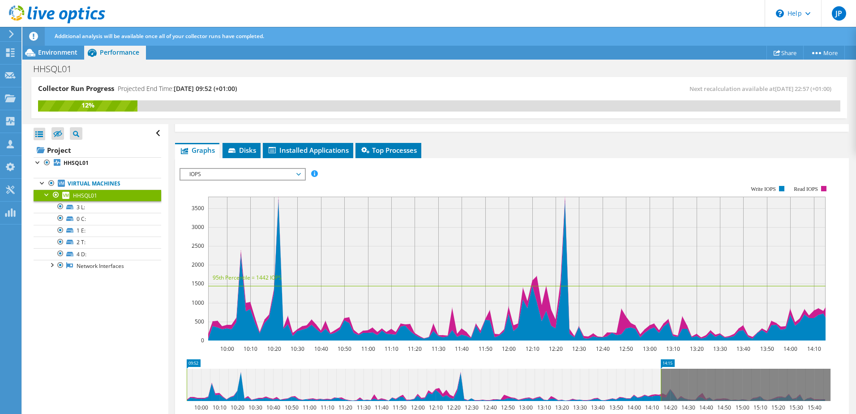
scroll to position [528, 0]
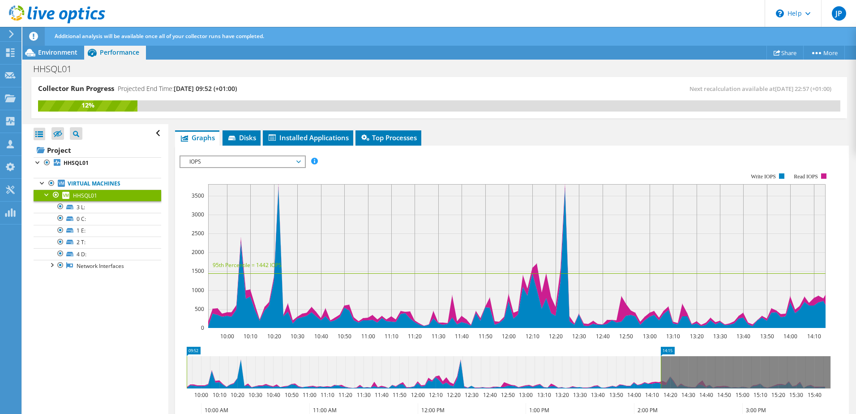
click at [829, 263] on rect at bounding box center [505, 250] width 651 height 179
click at [237, 164] on span "IOPS" at bounding box center [242, 161] width 115 height 11
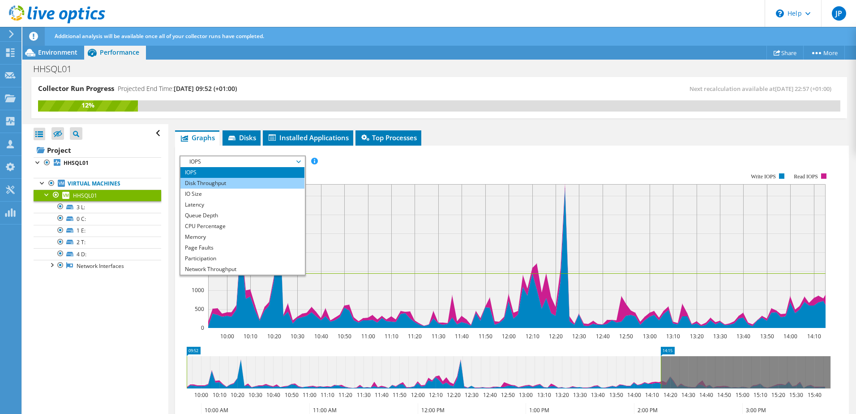
click at [227, 187] on li "Disk Throughput" at bounding box center [242, 183] width 124 height 11
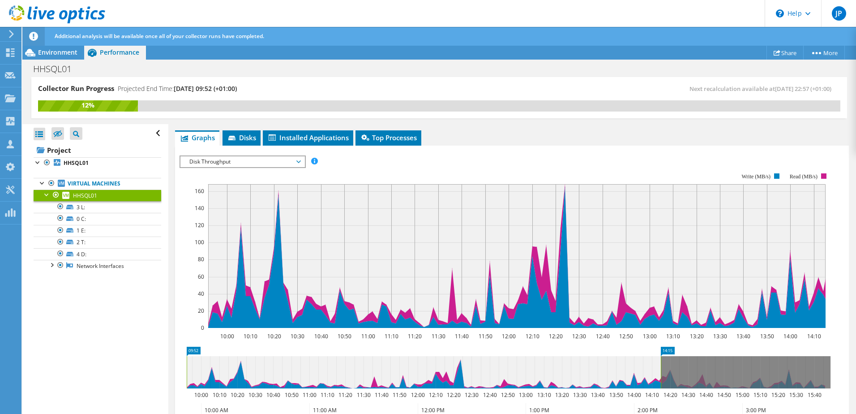
click at [225, 159] on span "Disk Throughput" at bounding box center [242, 161] width 115 height 11
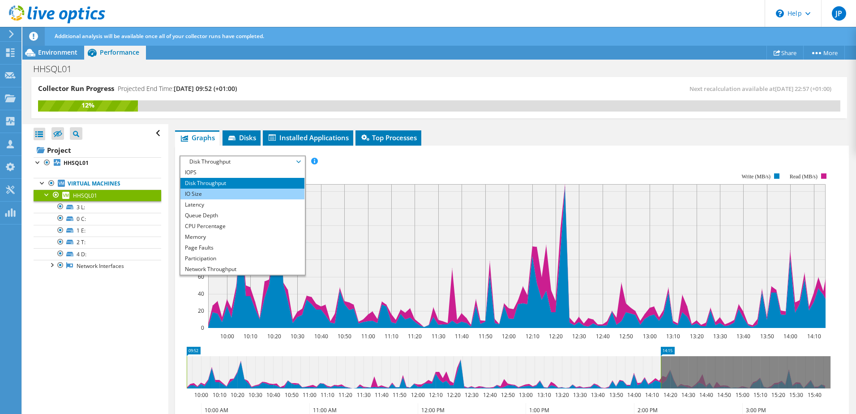
click at [210, 194] on li "IO Size" at bounding box center [242, 194] width 124 height 11
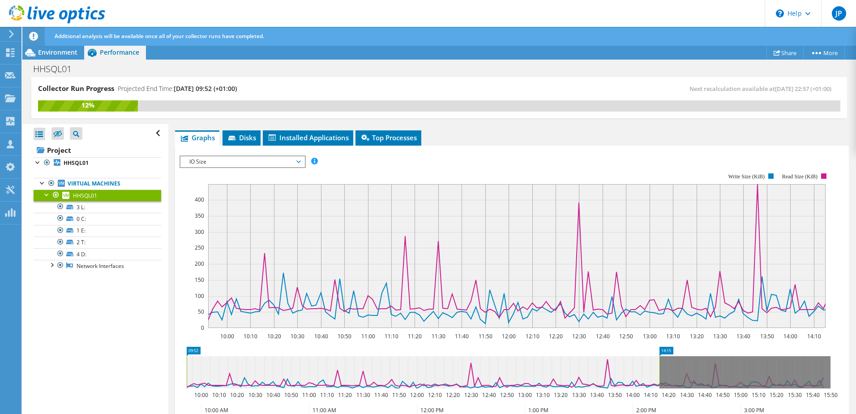
click at [244, 164] on span "IO Size" at bounding box center [242, 161] width 115 height 11
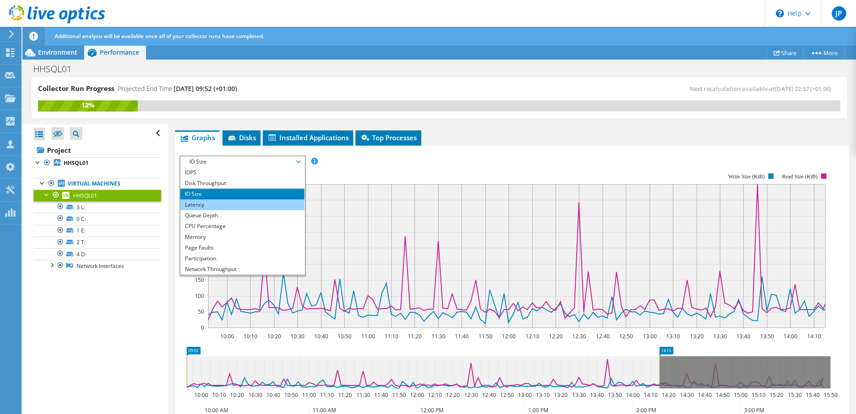
click at [210, 202] on li "Latency" at bounding box center [242, 204] width 124 height 11
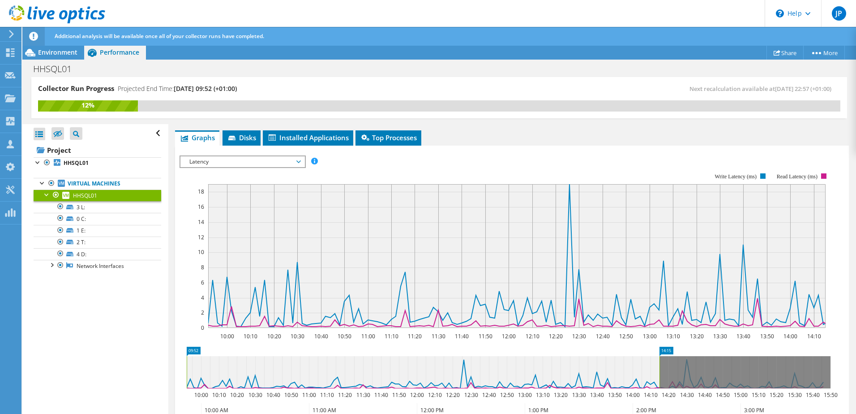
click at [224, 162] on span "Latency" at bounding box center [242, 161] width 115 height 11
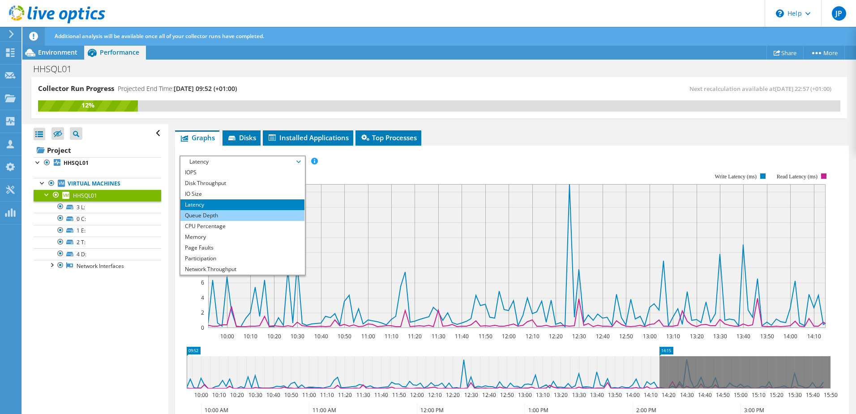
click at [212, 214] on li "Queue Depth" at bounding box center [242, 215] width 124 height 11
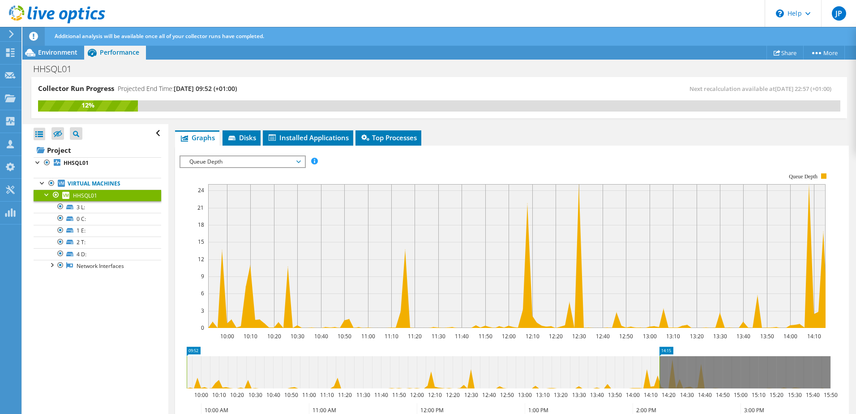
click at [225, 159] on span "Queue Depth" at bounding box center [242, 161] width 115 height 11
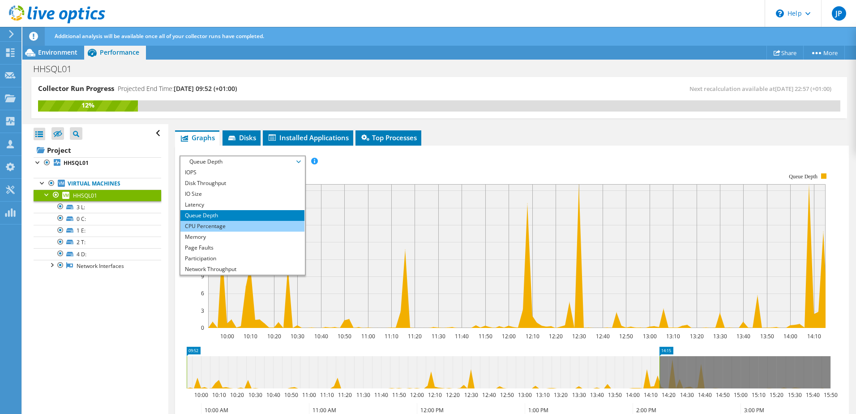
click at [212, 223] on li "CPU Percentage" at bounding box center [242, 226] width 124 height 11
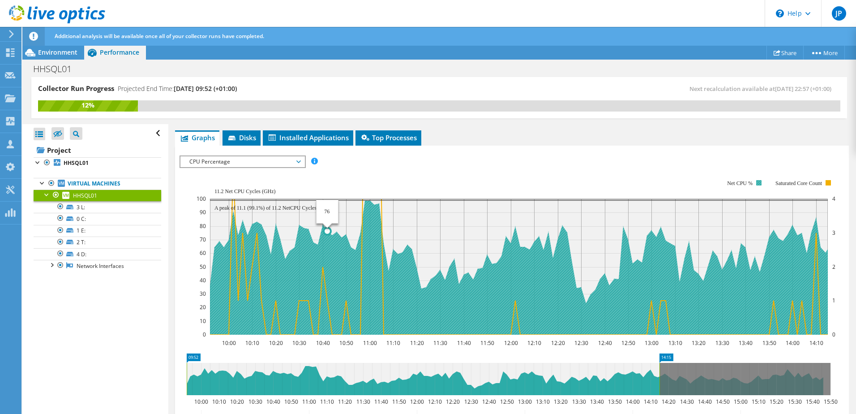
click at [332, 333] on g at bounding box center [626, 199] width 832 height 272
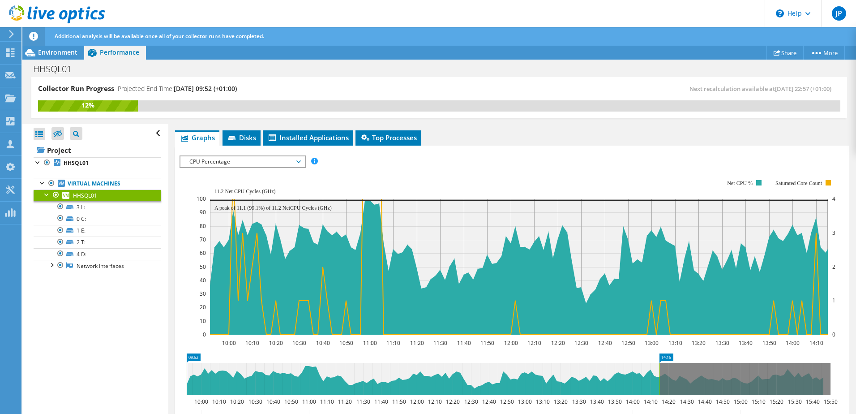
click at [590, 173] on rect at bounding box center [516, 256] width 639 height 179
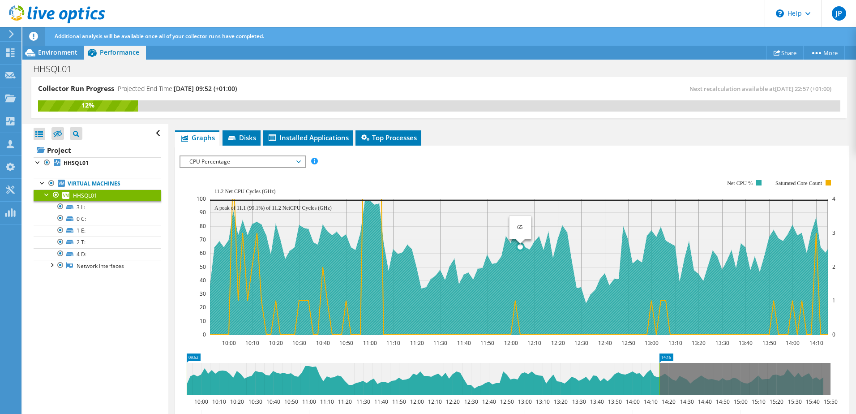
click at [517, 238] on icon at bounding box center [626, 267] width 832 height 134
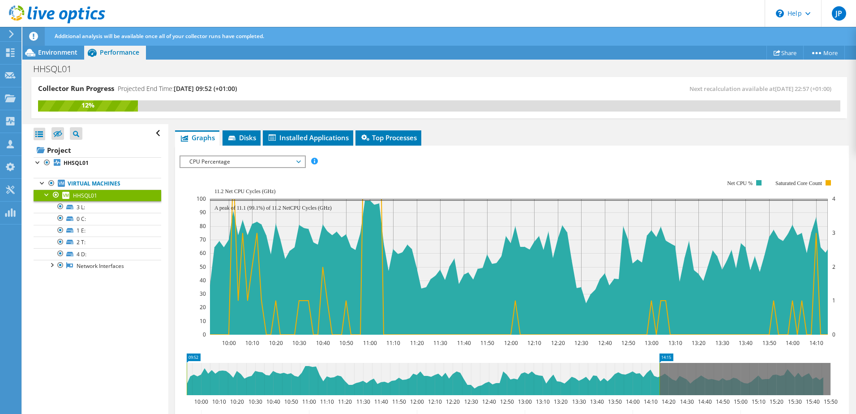
drag, startPoint x: 188, startPoint y: 278, endPoint x: 189, endPoint y: 270, distance: 8.1
click at [188, 278] on icon "10:00 10:10 10:20 10:30 10:40 10:50 11:00 11:10 11:20 11:30 11:40 11:50 12:00 1…" at bounding box center [509, 256] width 658 height 179
click at [265, 154] on div "IOPS Disk Throughput IO Size Latency Queue Depth CPU Percentage Memory Page Fau…" at bounding box center [512, 309] width 665 height 317
drag, startPoint x: 265, startPoint y: 154, endPoint x: 266, endPoint y: 161, distance: 6.7
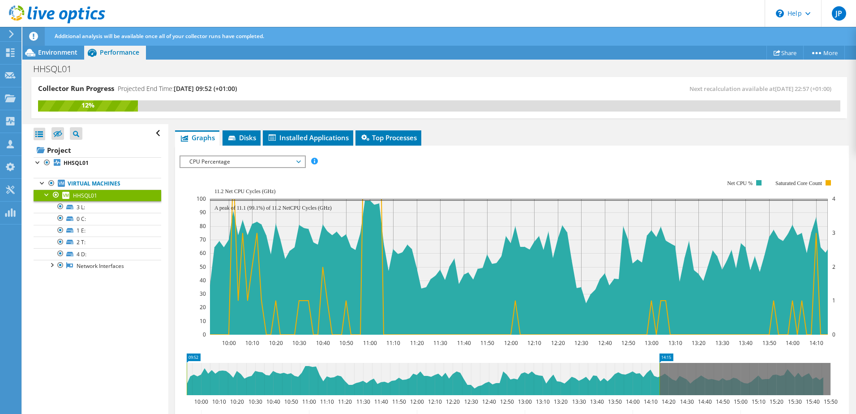
click at [266, 161] on span "CPU Percentage" at bounding box center [242, 161] width 115 height 11
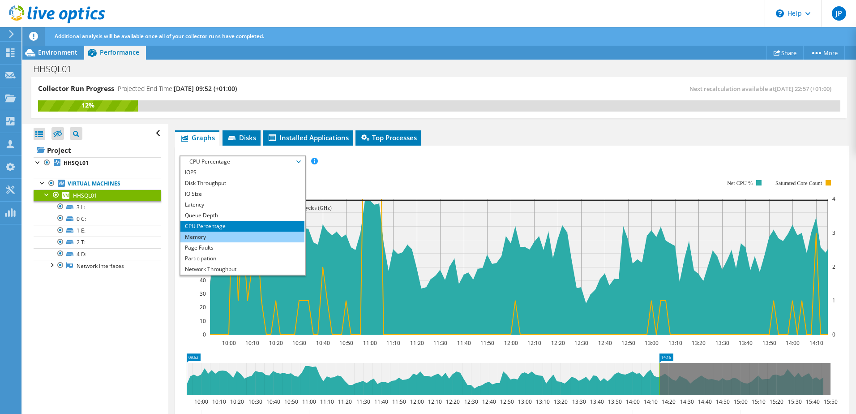
click at [207, 236] on li "Memory" at bounding box center [242, 236] width 124 height 11
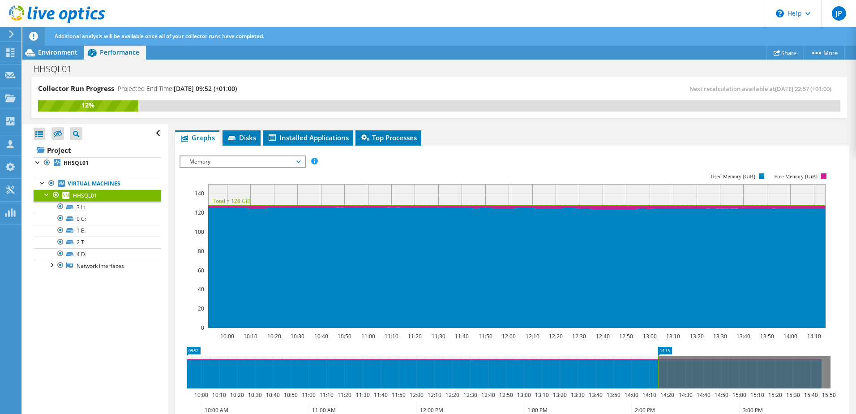
click at [215, 163] on span "Memory" at bounding box center [242, 161] width 115 height 11
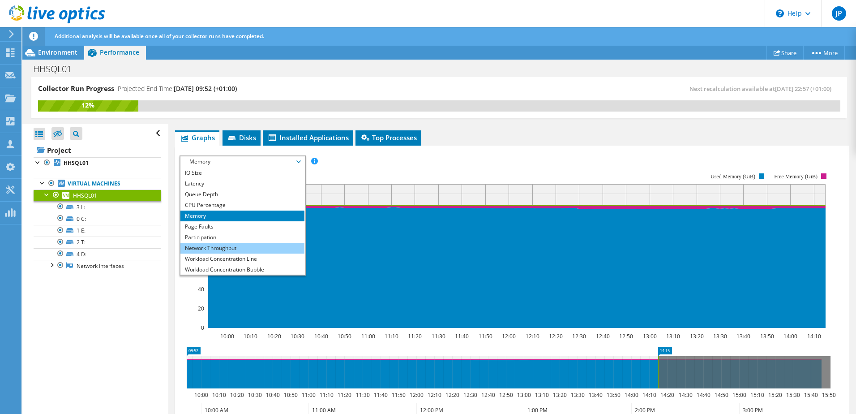
scroll to position [32, 0]
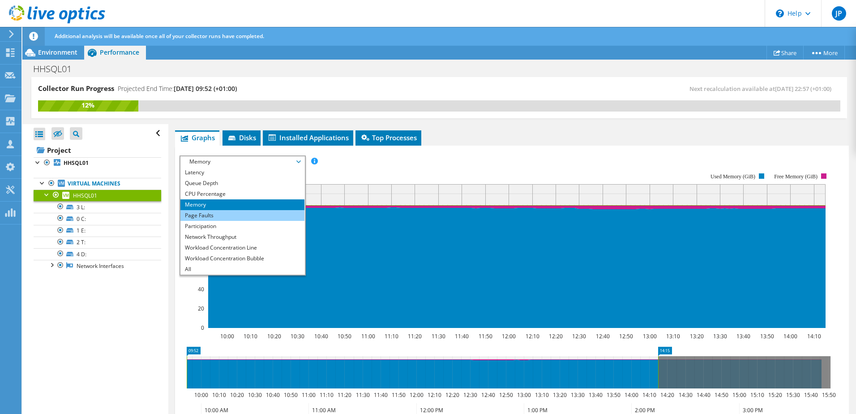
click at [225, 210] on li "Page Faults" at bounding box center [242, 215] width 124 height 11
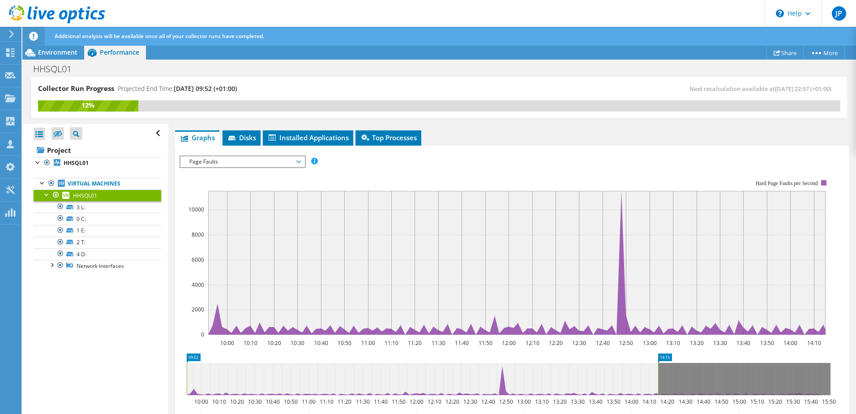
click at [245, 162] on span "Page Faults" at bounding box center [242, 161] width 115 height 11
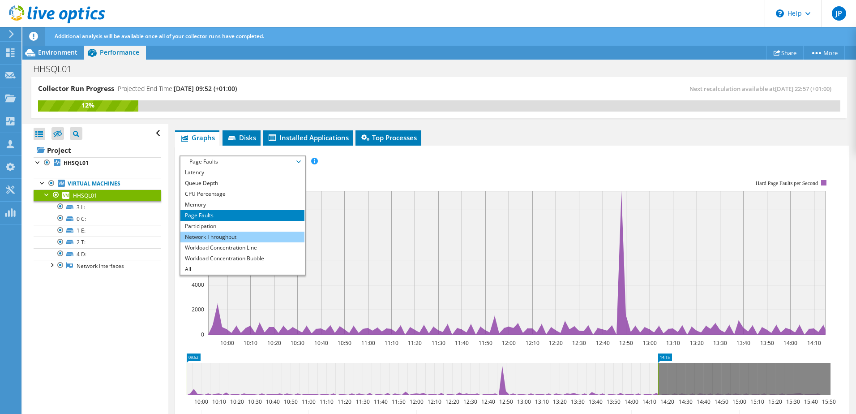
click at [231, 237] on li "Network Throughput" at bounding box center [242, 236] width 124 height 11
